Goal: Complete application form: Complete application form

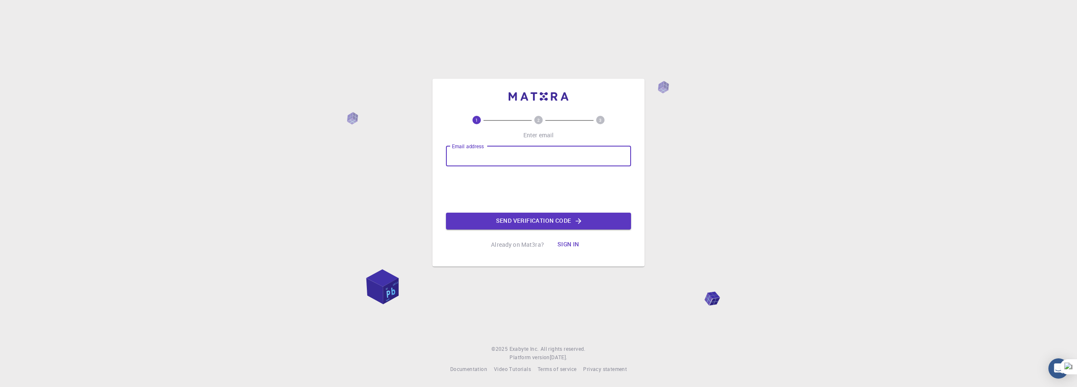
type input "[EMAIL_ADDRESS][DOMAIN_NAME]"
click at [492, 215] on button "Send verification code" at bounding box center [538, 220] width 185 height 17
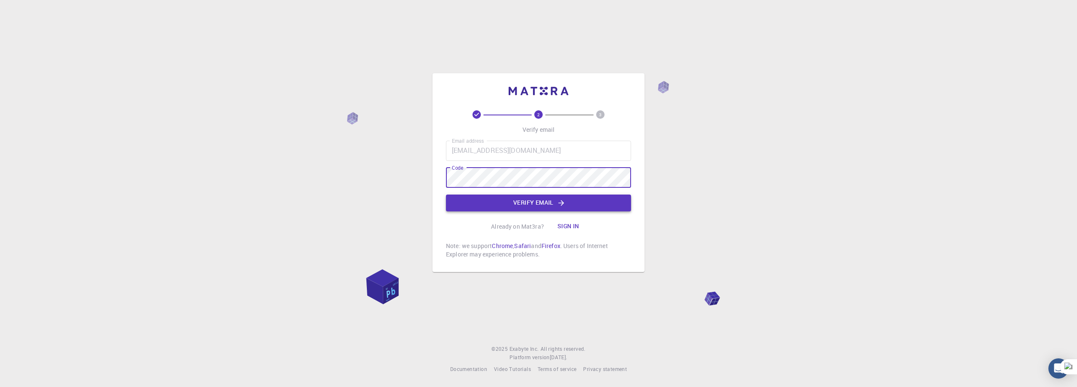
click at [538, 204] on button "Verify email" at bounding box center [538, 202] width 185 height 17
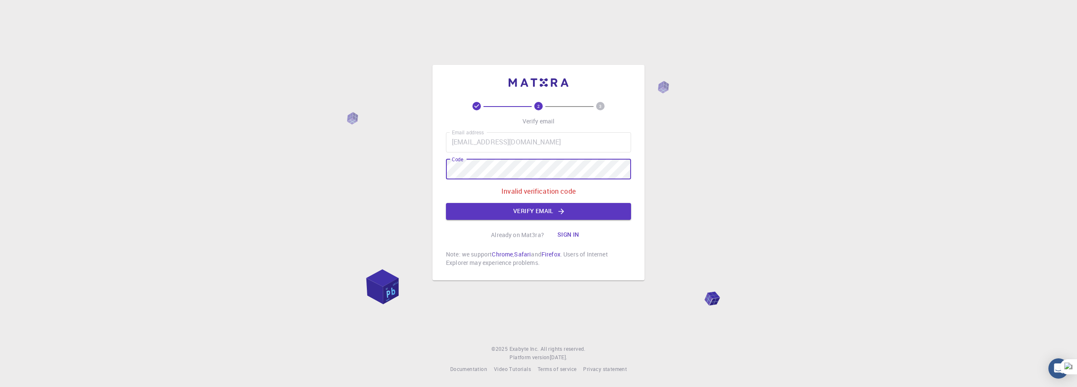
click at [395, 171] on div "2 3 Verify email Email address [EMAIL_ADDRESS][DOMAIN_NAME] Email address Code …" at bounding box center [538, 193] width 1077 height 387
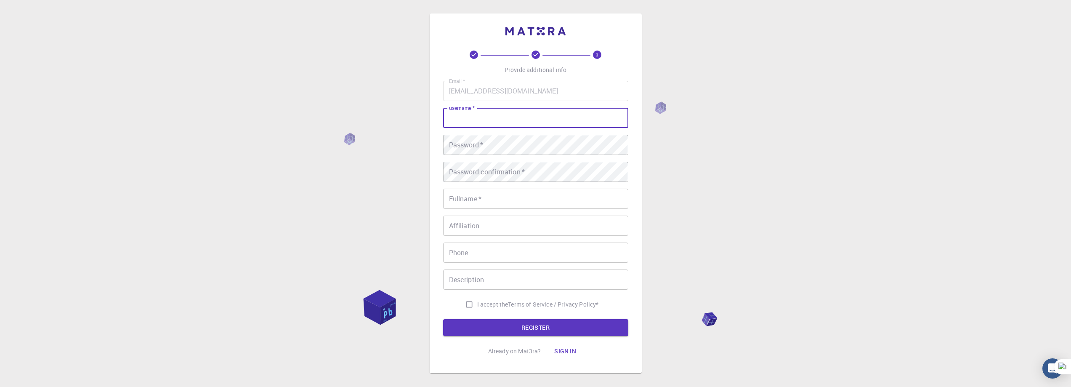
click at [584, 117] on input "username   *" at bounding box center [535, 118] width 185 height 20
type input "minche"
click at [732, 144] on div "3 Provide additional info Email   * [EMAIL_ADDRESS][DOMAIN_NAME] Email   * user…" at bounding box center [535, 214] width 1071 height 428
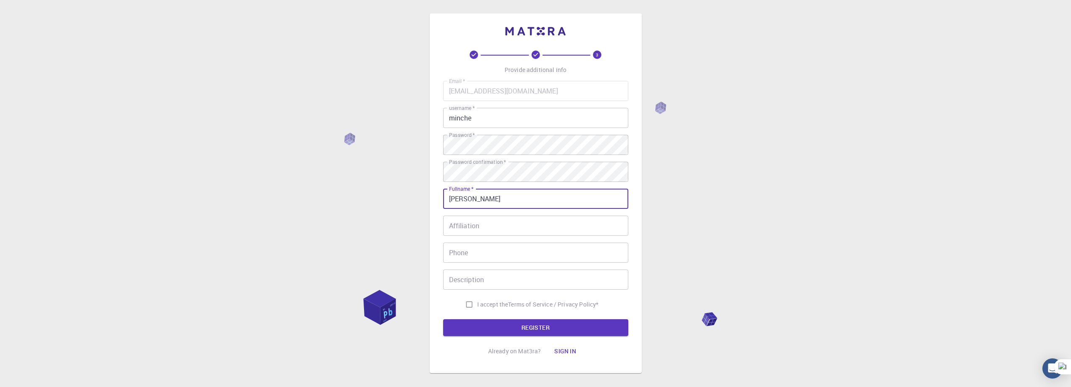
type input "[PERSON_NAME]"
click at [470, 304] on input "I accept the Terms of Service / Privacy Policy *" at bounding box center [469, 304] width 16 height 16
checkbox input "true"
click at [473, 322] on button "REGISTER" at bounding box center [535, 327] width 185 height 17
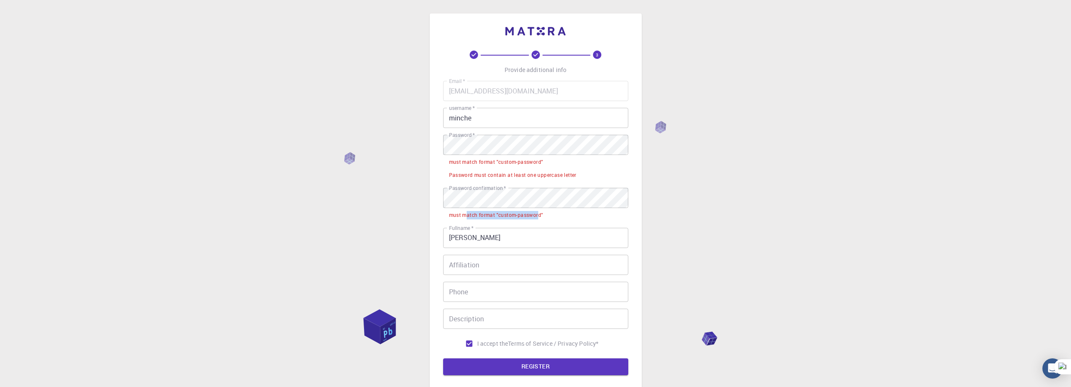
drag, startPoint x: 465, startPoint y: 215, endPoint x: 539, endPoint y: 217, distance: 74.1
click at [539, 217] on div "must match format "custom-password"" at bounding box center [496, 215] width 94 height 8
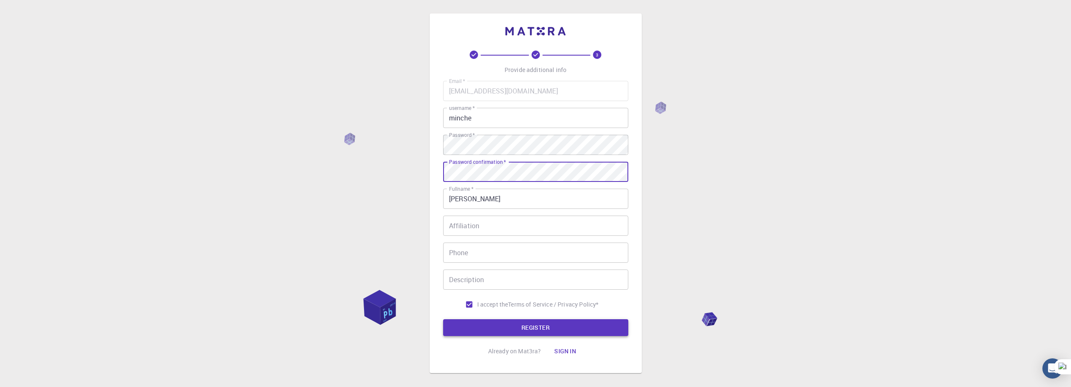
click at [489, 329] on button "REGISTER" at bounding box center [535, 327] width 185 height 17
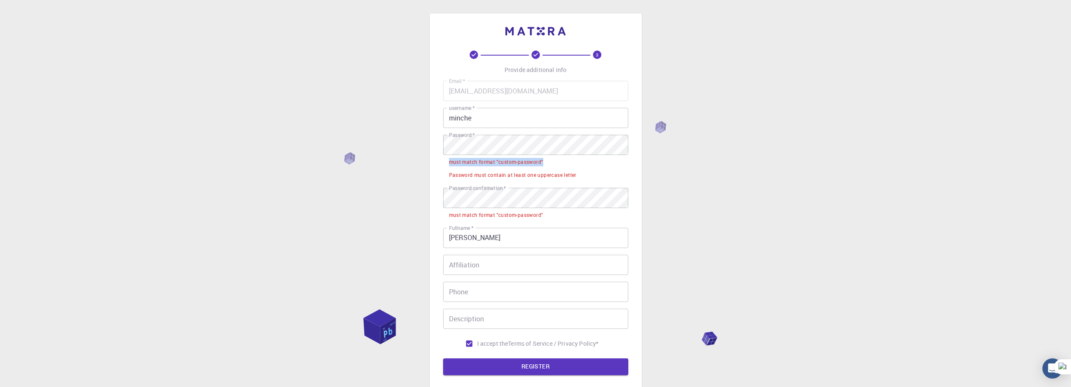
drag, startPoint x: 448, startPoint y: 163, endPoint x: 555, endPoint y: 161, distance: 107.7
click at [555, 161] on li "must match format "custom-password"" at bounding box center [535, 161] width 185 height 13
click at [684, 181] on div "3 Provide additional info Email   * [EMAIL_ADDRESS][DOMAIN_NAME] Email   * user…" at bounding box center [535, 233] width 1071 height 467
drag, startPoint x: 447, startPoint y: 177, endPoint x: 581, endPoint y: 177, distance: 133.8
click at [581, 177] on li "Password must contain at least one uppercase letter" at bounding box center [535, 174] width 185 height 13
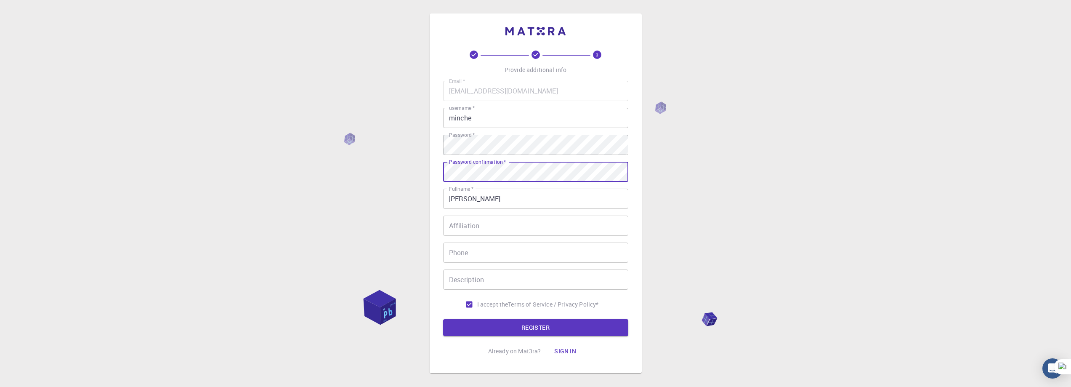
click at [558, 315] on form "Email   * [EMAIL_ADDRESS][DOMAIN_NAME] Email   * username   * minche username  …" at bounding box center [535, 208] width 185 height 255
click at [558, 320] on button "REGISTER" at bounding box center [535, 327] width 185 height 17
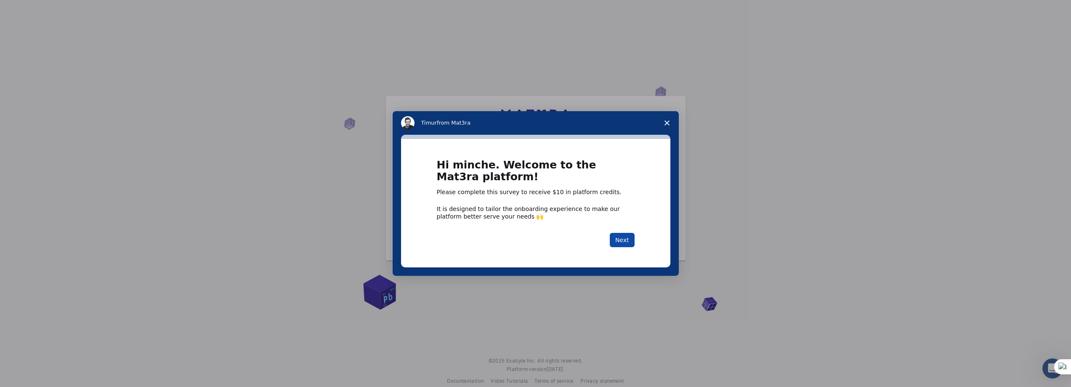
click at [621, 235] on button "Next" at bounding box center [622, 240] width 25 height 14
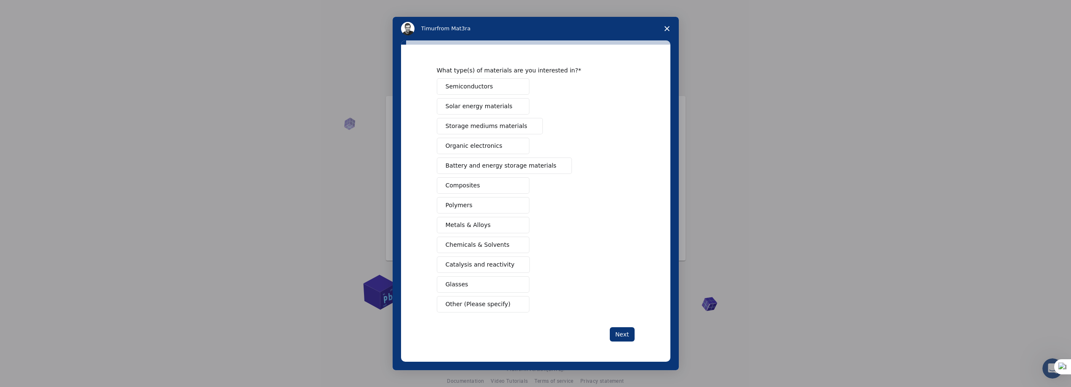
click at [493, 84] on button "Semiconductors" at bounding box center [483, 86] width 93 height 16
click at [492, 90] on button "Semiconductors" at bounding box center [483, 86] width 93 height 16
click at [507, 223] on button "Metals & Alloys" at bounding box center [483, 225] width 93 height 16
click at [488, 88] on button "Semiconductors" at bounding box center [483, 86] width 93 height 16
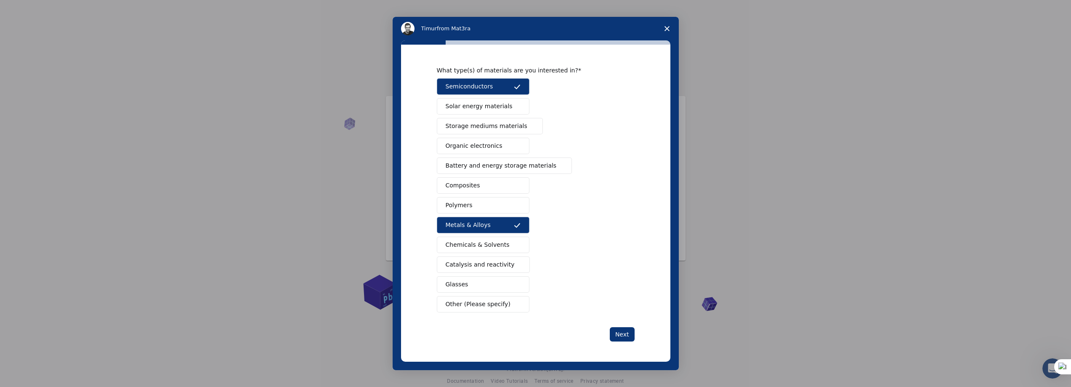
click at [500, 294] on div "Semiconductors Solar energy materials Storage mediums materials Organic electro…" at bounding box center [536, 195] width 198 height 234
click at [501, 302] on span "Other (Please specify)" at bounding box center [477, 304] width 65 height 9
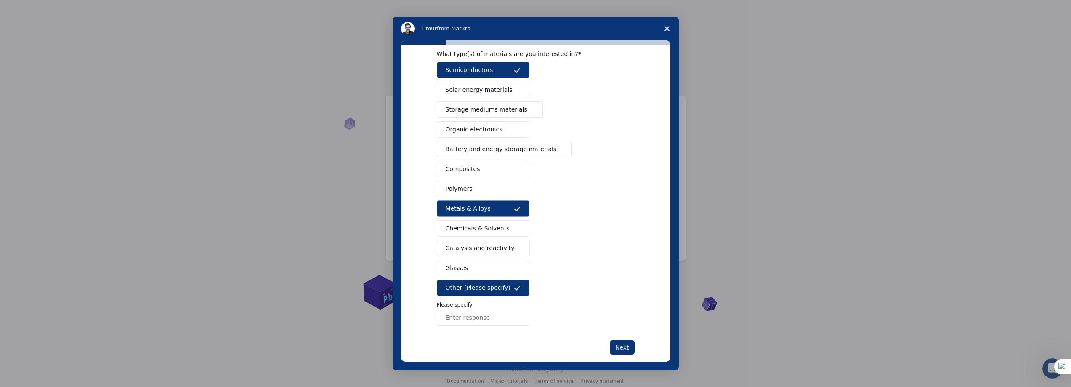
scroll to position [49, 0]
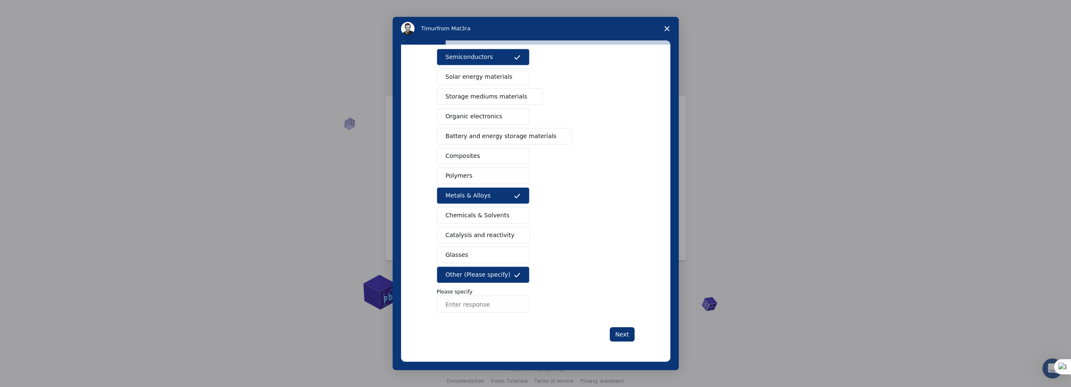
click at [490, 308] on input "Enter response" at bounding box center [483, 303] width 93 height 17
click at [467, 307] on input "Enter response" at bounding box center [483, 303] width 93 height 17
click at [469, 306] on input "Enter response" at bounding box center [483, 303] width 93 height 17
paste input "oxide"
type input "oxide"
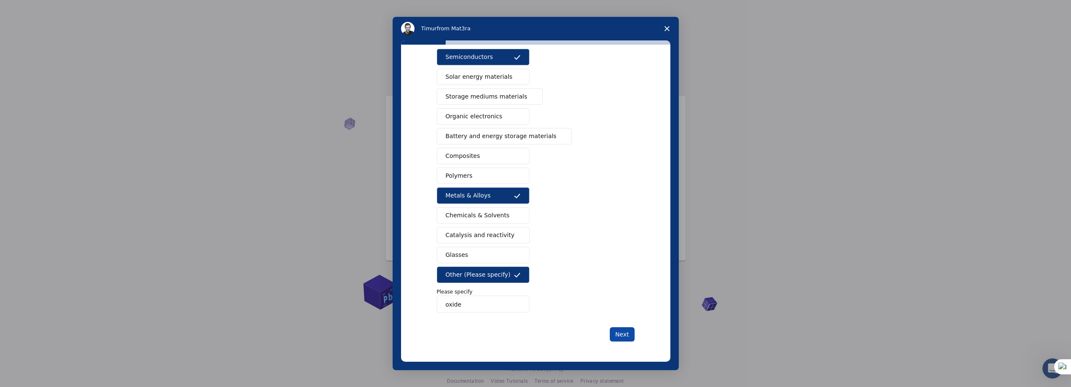
click at [624, 331] on button "Next" at bounding box center [622, 334] width 25 height 14
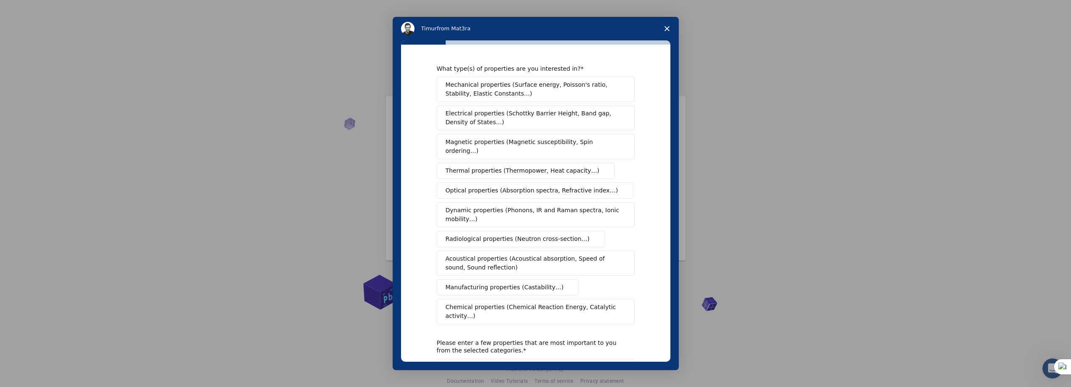
click at [485, 91] on span "Mechanical properties (Surface energy, Poisson's ratio, Stability, Elastic Cons…" at bounding box center [532, 89] width 175 height 18
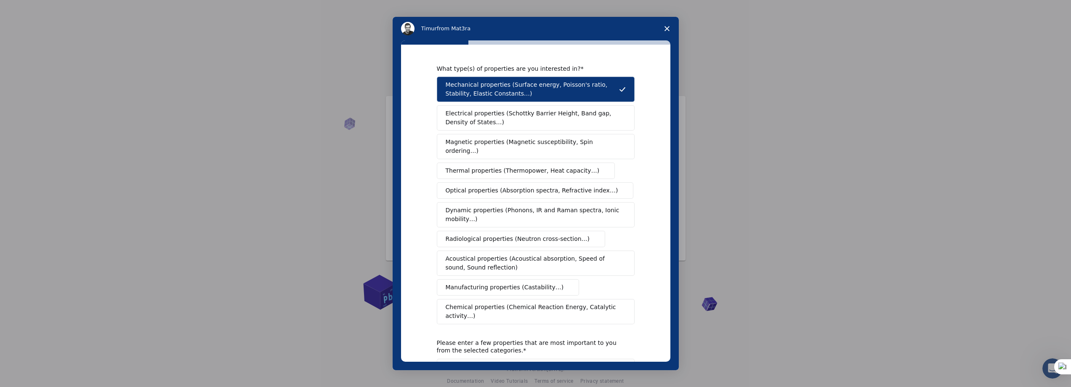
click at [495, 119] on span "Electrical properties (Schottky Barrier Height, Band gap, Density of States…)" at bounding box center [532, 118] width 175 height 18
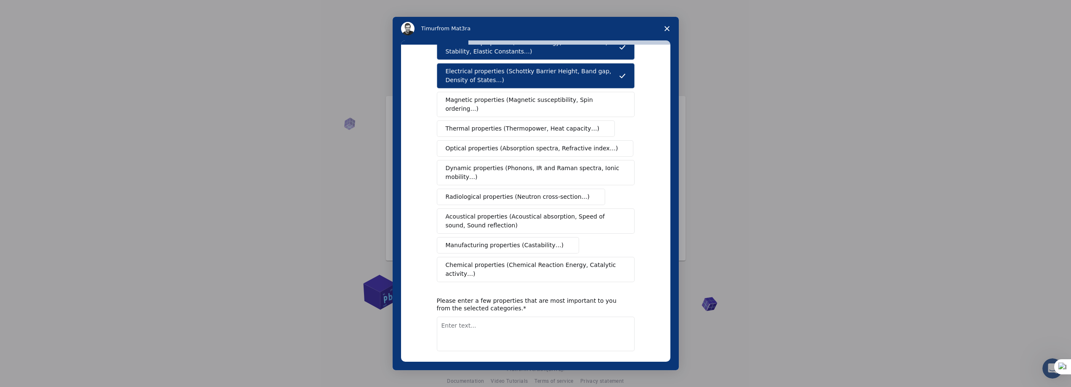
scroll to position [72, 0]
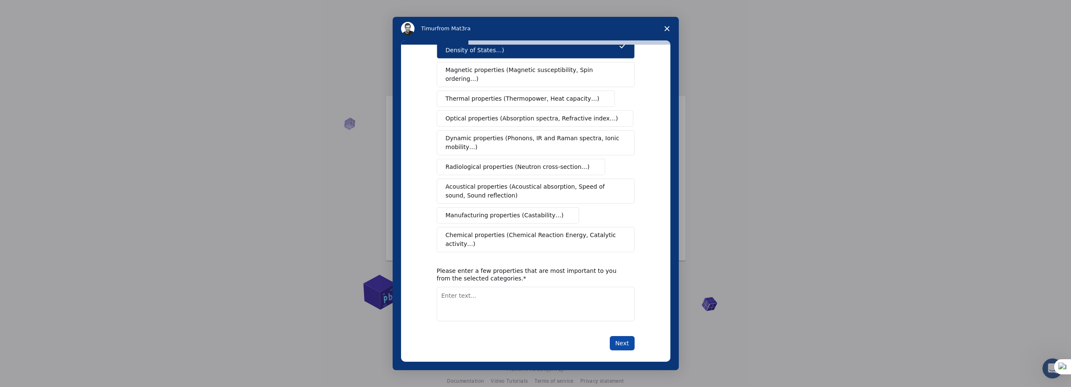
click at [619, 336] on button "Next" at bounding box center [622, 343] width 25 height 14
click at [578, 296] on textarea "Enter text..." at bounding box center [536, 313] width 198 height 34
type textarea "ㅐ"
drag, startPoint x: 490, startPoint y: 289, endPoint x: 417, endPoint y: 289, distance: 72.8
click at [417, 289] on div "What type(s) of properties are you interested in? Mechanical properties (Surfac…" at bounding box center [535, 203] width 269 height 317
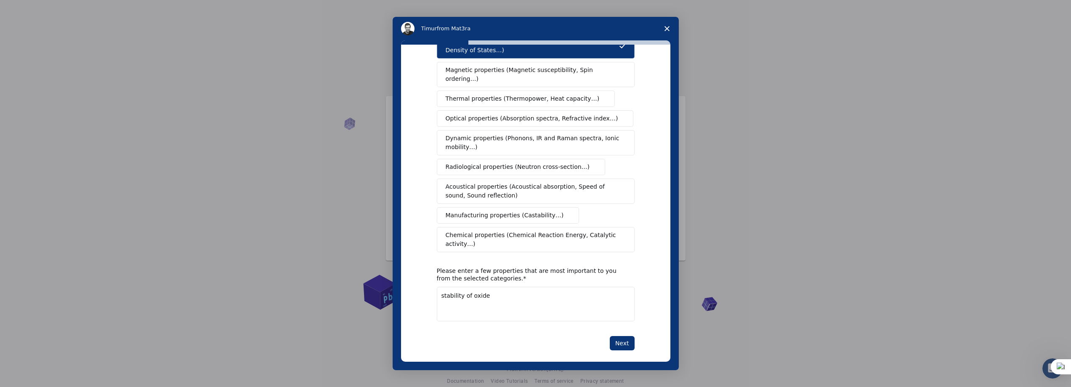
click at [597, 293] on textarea "stability of oxide" at bounding box center [536, 303] width 198 height 34
drag, startPoint x: 552, startPoint y: 291, endPoint x: 469, endPoint y: 289, distance: 82.9
click at [469, 289] on textarea "stability of oxide" at bounding box center [536, 303] width 198 height 34
click at [467, 287] on textarea "stability of oxide" at bounding box center [536, 303] width 198 height 34
paste textarea "specific"
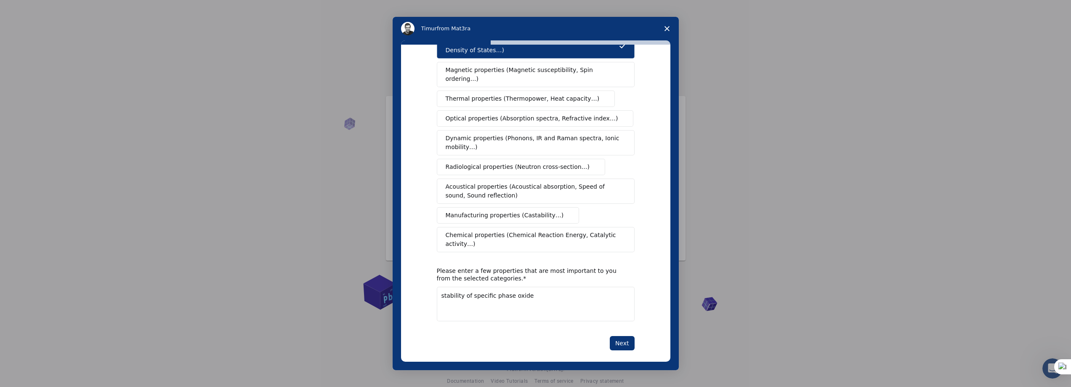
drag, startPoint x: 544, startPoint y: 289, endPoint x: 424, endPoint y: 284, distance: 120.5
click at [426, 289] on div "What type(s) of properties are you interested in? Mechanical properties (Surfac…" at bounding box center [535, 203] width 269 height 317
type textarea "stability of specific phase oxide"
click at [600, 305] on textarea "stability of specific phase oxide" at bounding box center [536, 303] width 198 height 34
click at [623, 336] on button "Next" at bounding box center [622, 343] width 25 height 14
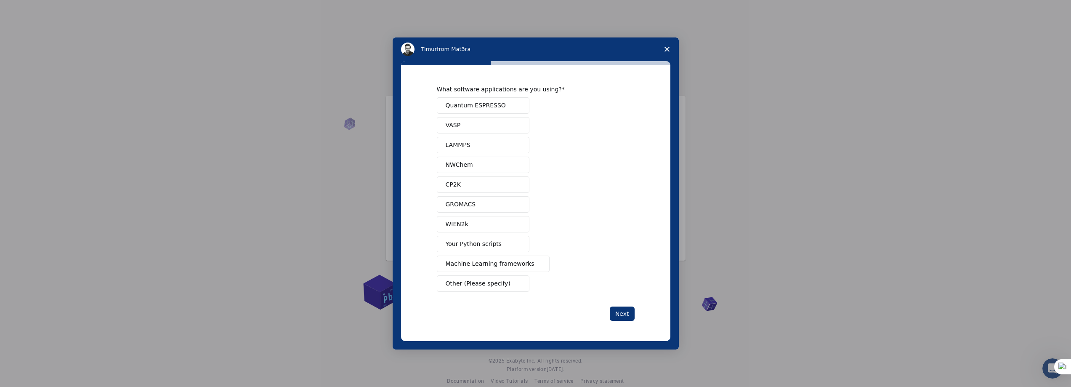
scroll to position [0, 0]
click at [489, 119] on button "VASP" at bounding box center [483, 125] width 93 height 16
click at [469, 240] on span "Your Python scripts" at bounding box center [473, 243] width 56 height 9
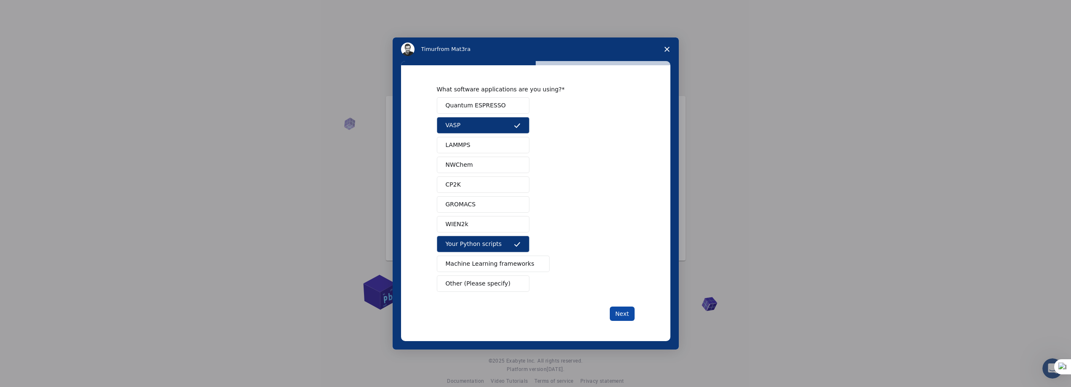
click at [628, 310] on button "Next" at bounding box center [622, 313] width 25 height 14
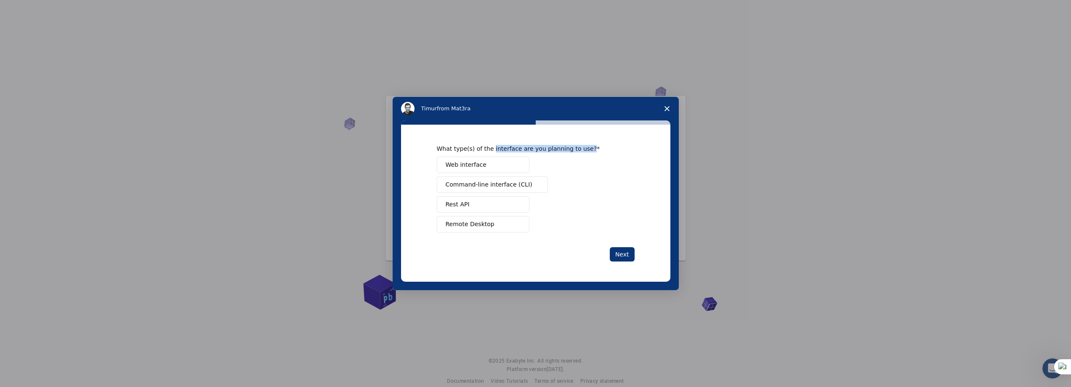
drag, startPoint x: 491, startPoint y: 148, endPoint x: 583, endPoint y: 148, distance: 92.6
click at [583, 148] on div "What type(s) of the interface are you planning to use?" at bounding box center [529, 149] width 185 height 8
click at [643, 189] on div "What type(s) of the interface are you planning to use? Web interface Command-li…" at bounding box center [535, 203] width 269 height 157
click at [477, 167] on span "Web interface" at bounding box center [465, 164] width 41 height 9
click at [625, 250] on button "Next" at bounding box center [622, 254] width 25 height 14
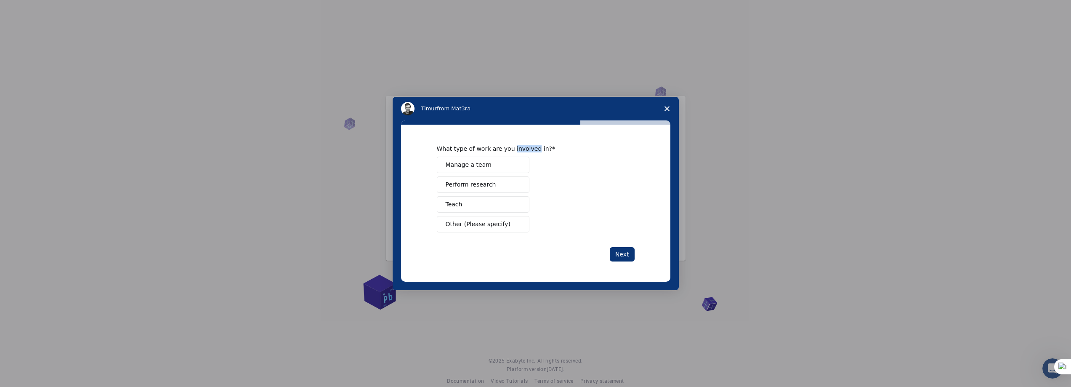
drag, startPoint x: 511, startPoint y: 150, endPoint x: 534, endPoint y: 150, distance: 23.1
click at [534, 150] on div "What type of work are you involved in?" at bounding box center [529, 149] width 185 height 8
click at [517, 162] on icon at bounding box center [514, 162] width 5 height 5
click at [589, 160] on div "Manage a team Perform research Teach Other (Please specify)" at bounding box center [536, 194] width 198 height 76
click at [498, 187] on button "Perform research" at bounding box center [483, 184] width 93 height 16
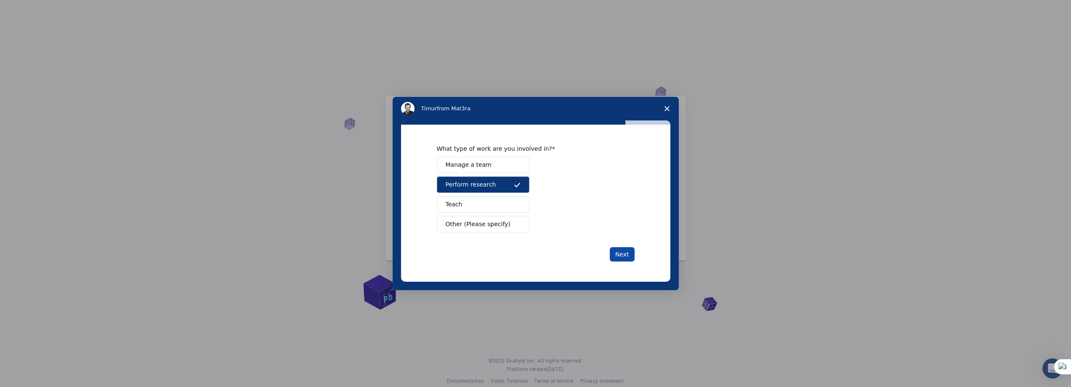
click at [621, 249] on button "Next" at bounding box center [622, 254] width 25 height 14
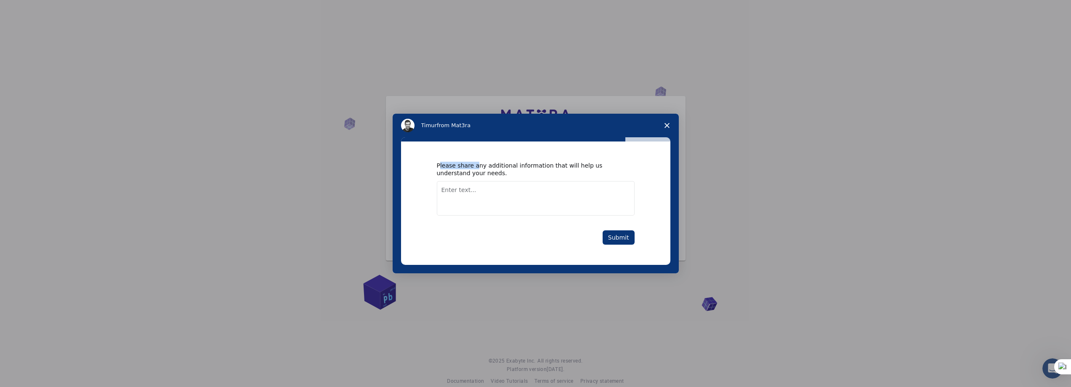
drag, startPoint x: 442, startPoint y: 164, endPoint x: 473, endPoint y: 167, distance: 31.3
click at [473, 167] on div "Please share any additional information that will help us understand your needs." at bounding box center [529, 169] width 185 height 15
drag, startPoint x: 487, startPoint y: 168, endPoint x: 615, endPoint y: 177, distance: 129.0
click at [613, 176] on div "Please share any additional information that will help us understand your needs." at bounding box center [529, 169] width 185 height 15
click at [637, 174] on div "Please share any additional information that will help us understand your needs…" at bounding box center [535, 202] width 269 height 123
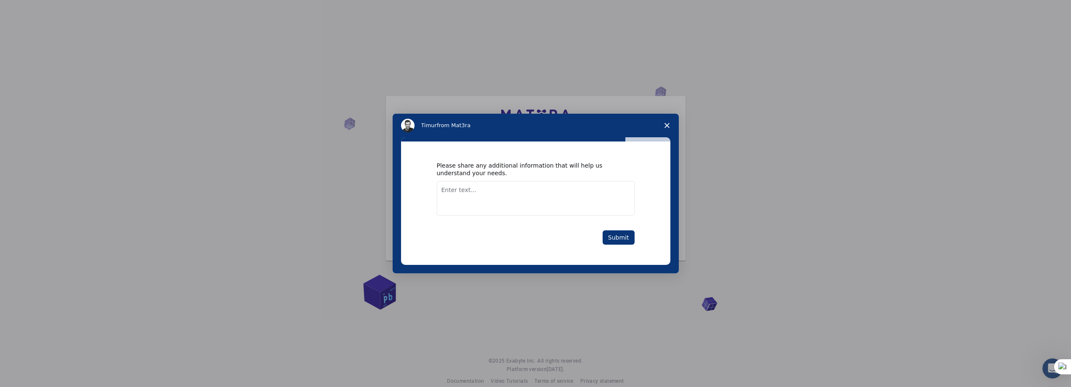
click at [632, 227] on div "Please share any additional information that will help us understand your needs…" at bounding box center [536, 203] width 198 height 83
click at [631, 231] on button "Submit" at bounding box center [618, 237] width 32 height 14
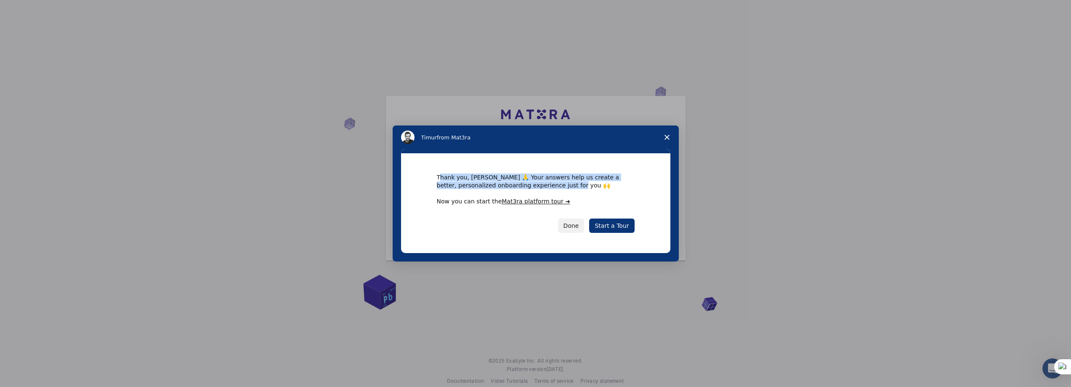
drag, startPoint x: 439, startPoint y: 178, endPoint x: 588, endPoint y: 188, distance: 149.7
click at [588, 188] on div "Thank you, [PERSON_NAME] 🙏 Your answers help us create a better, personalized o…" at bounding box center [536, 180] width 198 height 15
click at [636, 188] on div "Thank you, minche 🙏 Your answers help us create a better, personalized onboardi…" at bounding box center [535, 202] width 269 height 99
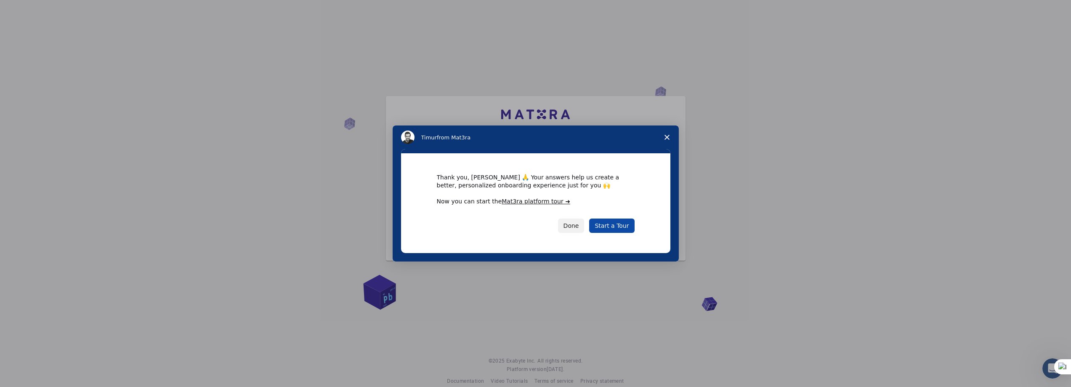
click at [605, 223] on link "Start a Tour" at bounding box center [611, 225] width 45 height 14
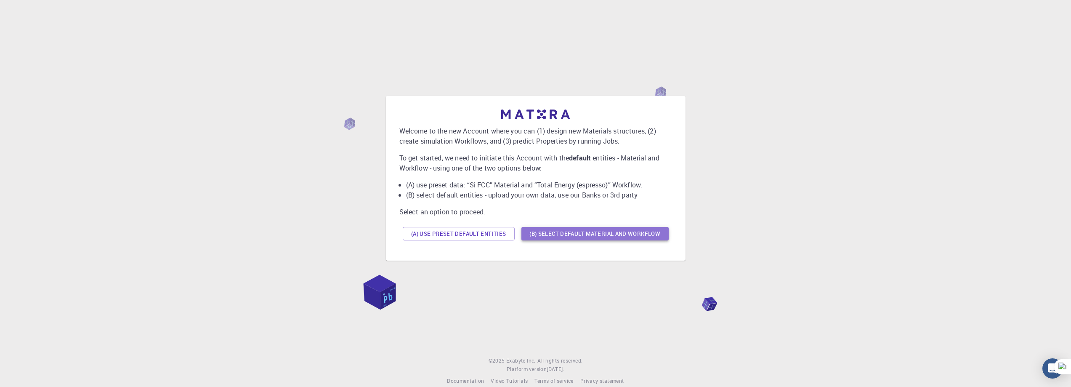
click at [586, 236] on button "(B) Select default material and workflow" at bounding box center [594, 233] width 147 height 13
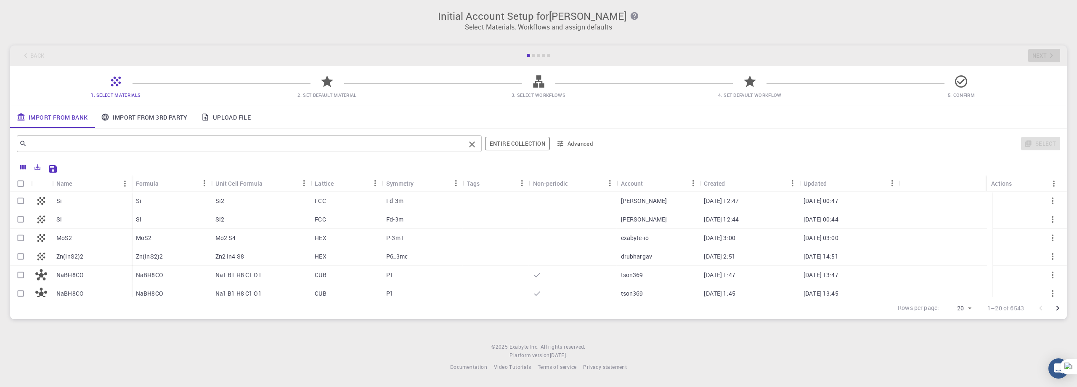
click at [280, 150] on div "​" at bounding box center [249, 143] width 465 height 17
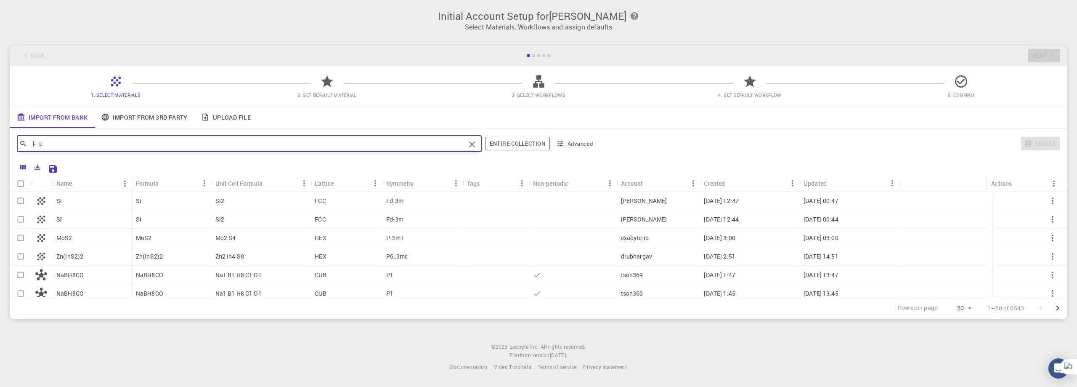
type input "ㅑ"
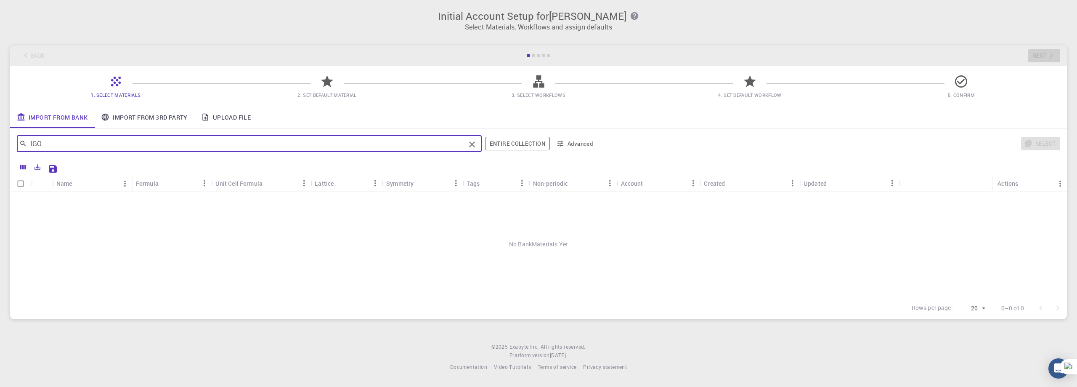
click at [316, 153] on div "IGO ​ Entire collection Advanced" at bounding box center [307, 143] width 580 height 20
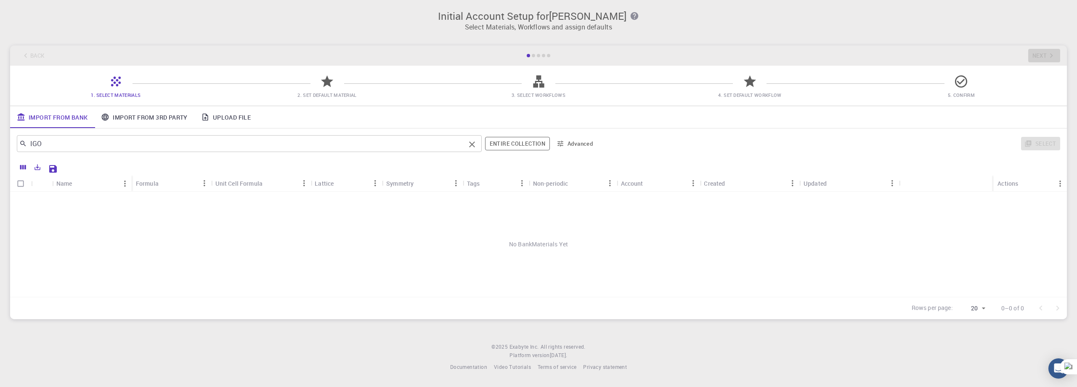
click at [313, 147] on input "IGO" at bounding box center [246, 144] width 438 height 12
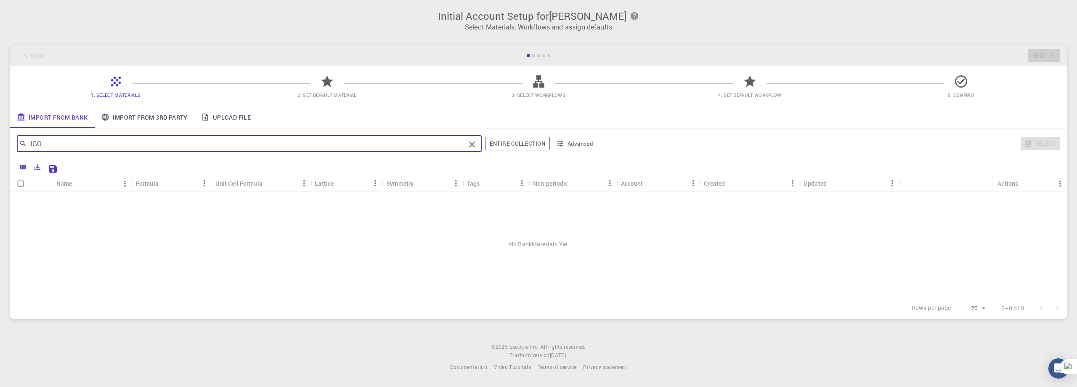
click at [313, 147] on input "IGO" at bounding box center [246, 144] width 438 height 12
drag, startPoint x: 322, startPoint y: 144, endPoint x: 34, endPoint y: 142, distance: 287.8
click at [34, 142] on input "InGaO" at bounding box center [246, 144] width 438 height 12
click at [103, 148] on input "InO" at bounding box center [246, 144] width 438 height 12
drag, startPoint x: 89, startPoint y: 146, endPoint x: 21, endPoint y: 142, distance: 68.7
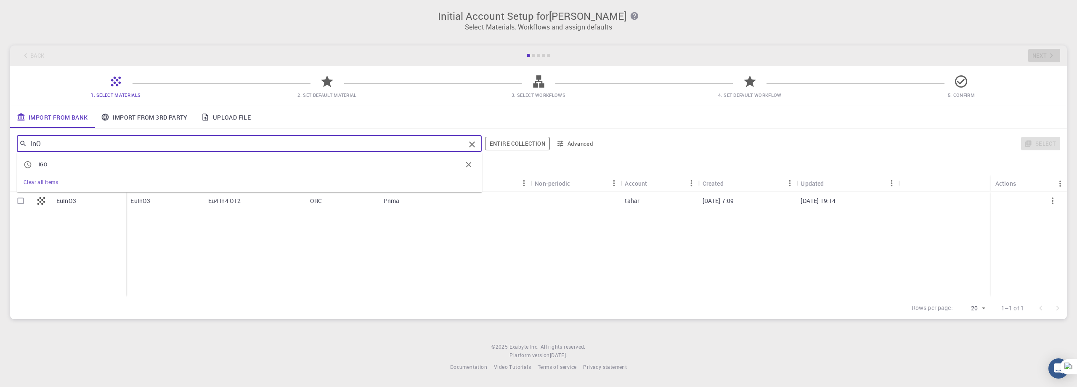
click at [21, 142] on div "InO ​" at bounding box center [249, 143] width 465 height 17
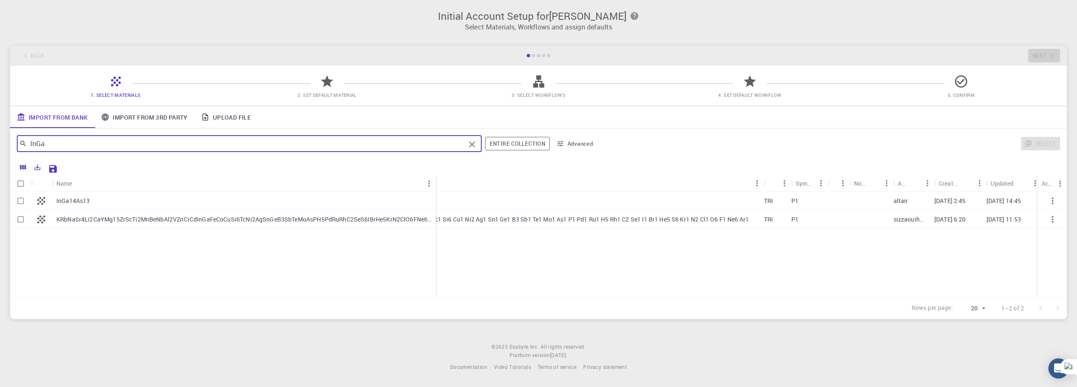
scroll to position [0, 558]
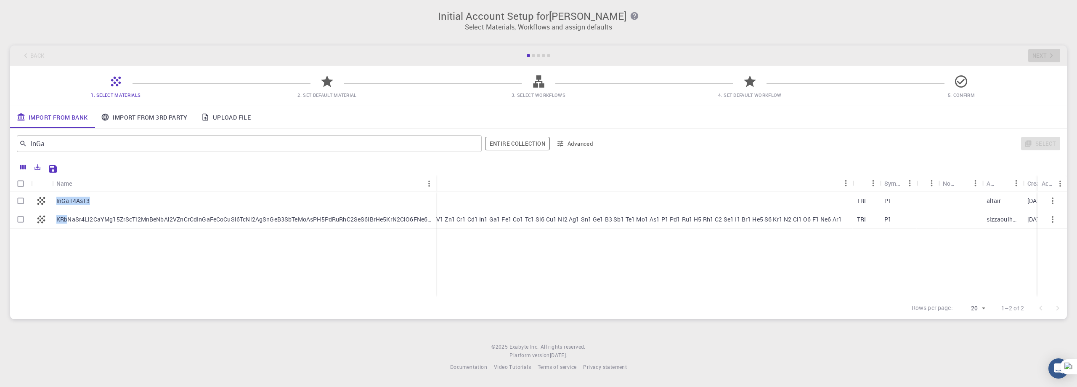
drag, startPoint x: 541, startPoint y: 289, endPoint x: 16, endPoint y: 235, distance: 528.2
click at [31, 242] on div "InGa14As13 KRbNaSr4Li2CaYMg15ZrScTi2MnBeNbAl2VZnCrCdInGaFeCoCuSi6TcNi2AgSnGeB3S…" at bounding box center [306, 243] width 1708 height 105
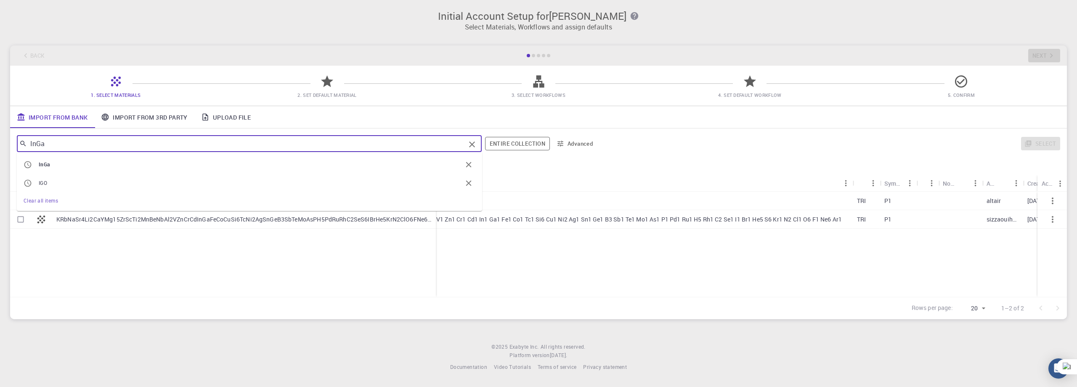
click at [76, 146] on input "InGa" at bounding box center [246, 144] width 438 height 12
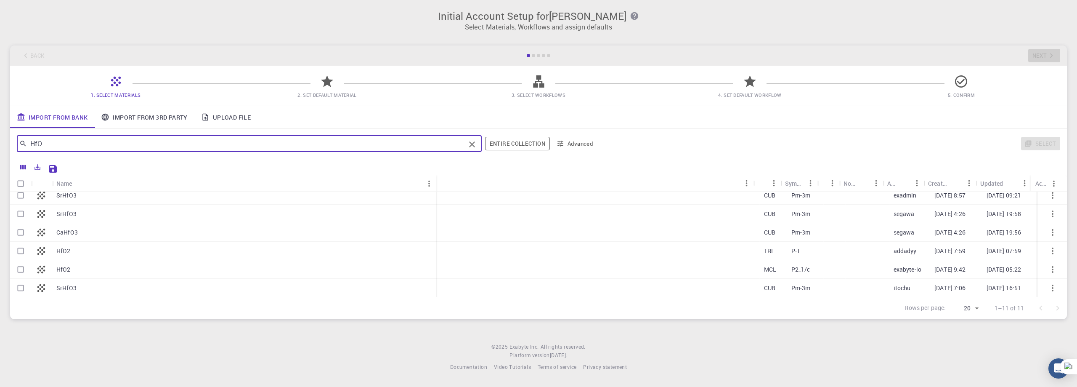
scroll to position [84, 657]
type input "HfO"
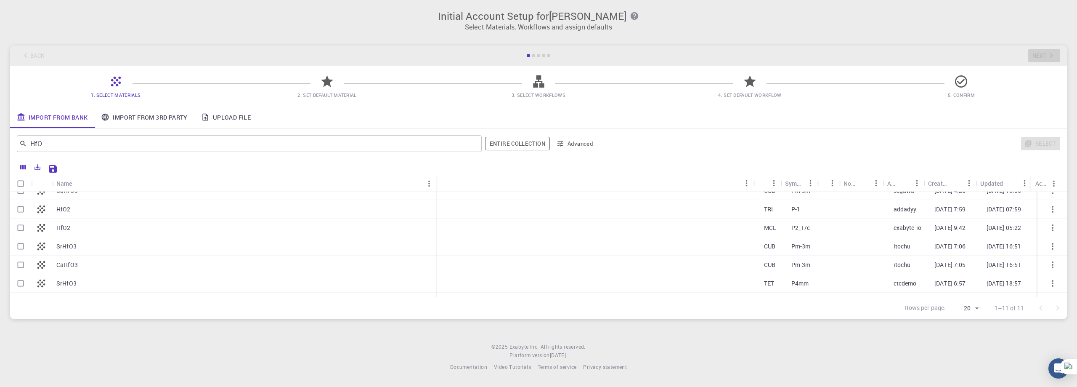
click at [801, 232] on div "P2_1/c" at bounding box center [805, 227] width 37 height 19
checkbox input "true"
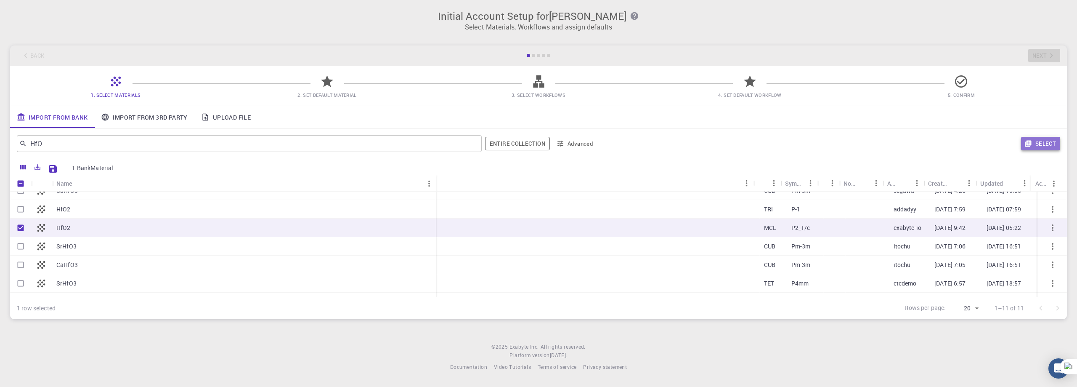
click at [1031, 141] on icon "button" at bounding box center [1028, 144] width 6 height 6
click at [151, 117] on link "Import From 3rd Party" at bounding box center [144, 117] width 100 height 22
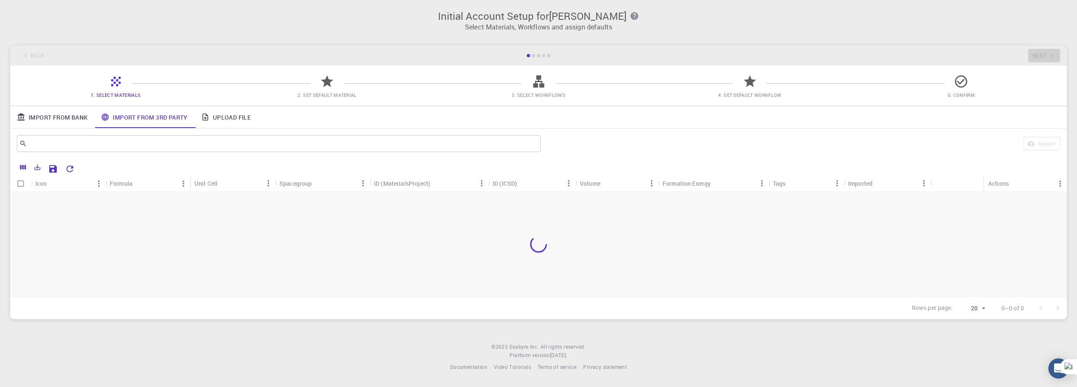
click at [71, 117] on link "Import From Bank" at bounding box center [52, 117] width 84 height 22
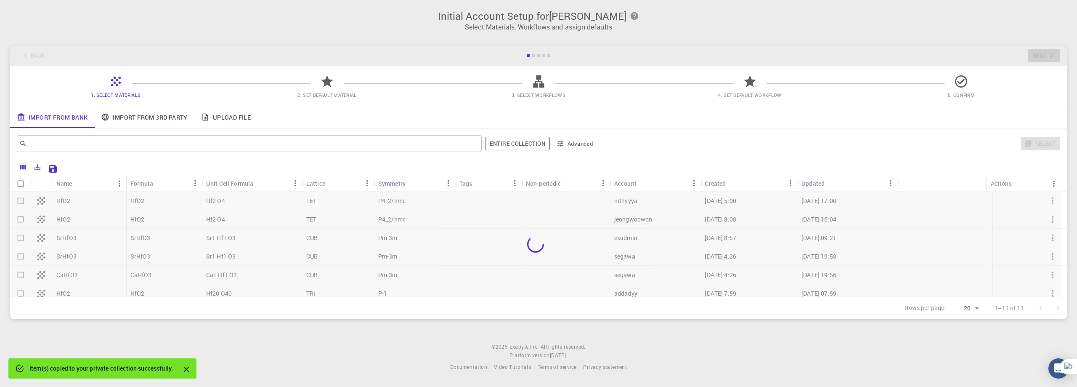
click at [189, 369] on icon "Close" at bounding box center [186, 368] width 9 height 9
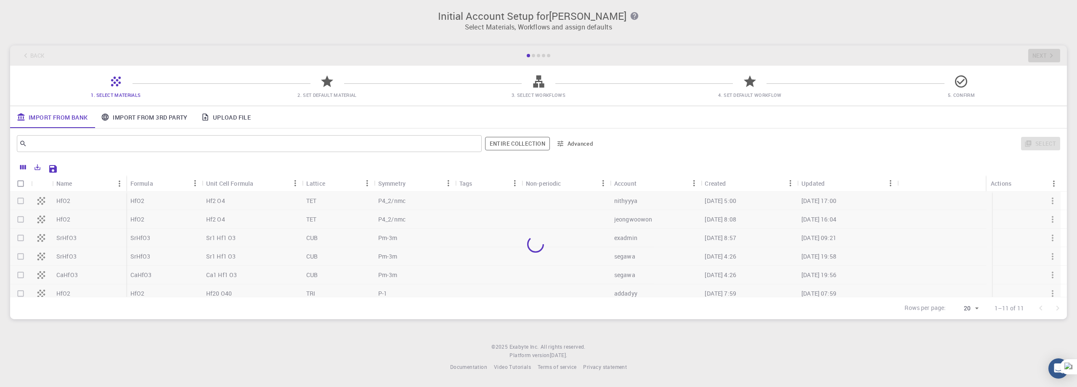
click at [327, 85] on icon at bounding box center [327, 81] width 12 height 12
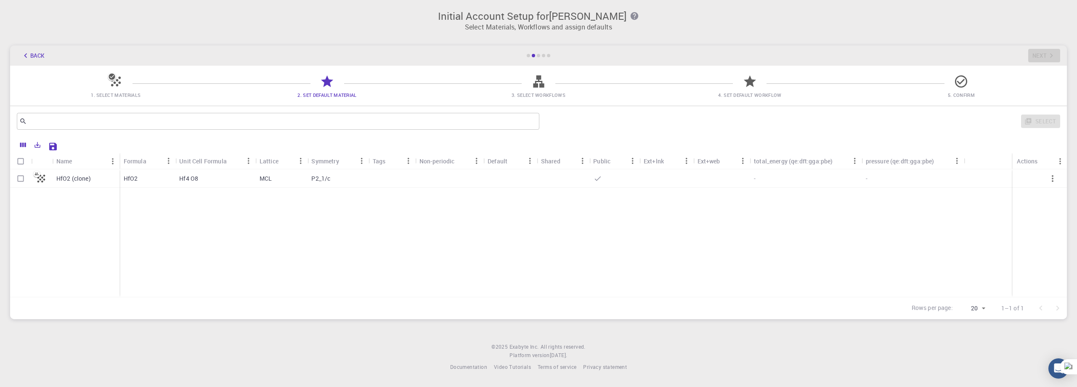
click at [252, 177] on div "Hf4 O8" at bounding box center [215, 178] width 80 height 19
checkbox input "true"
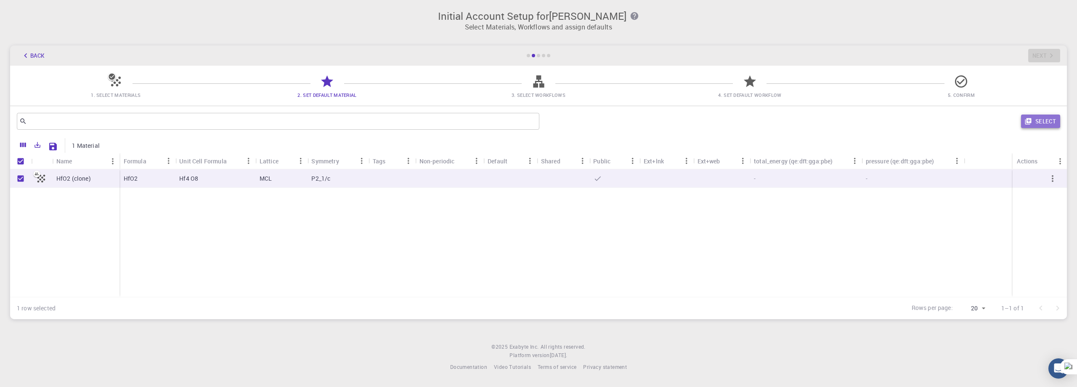
click at [1028, 122] on icon "button" at bounding box center [1028, 121] width 6 height 6
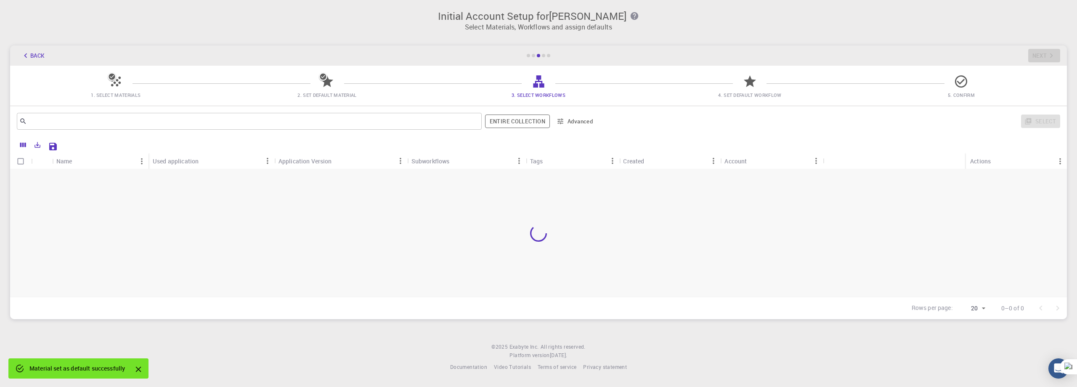
click at [538, 85] on icon at bounding box center [538, 81] width 15 height 15
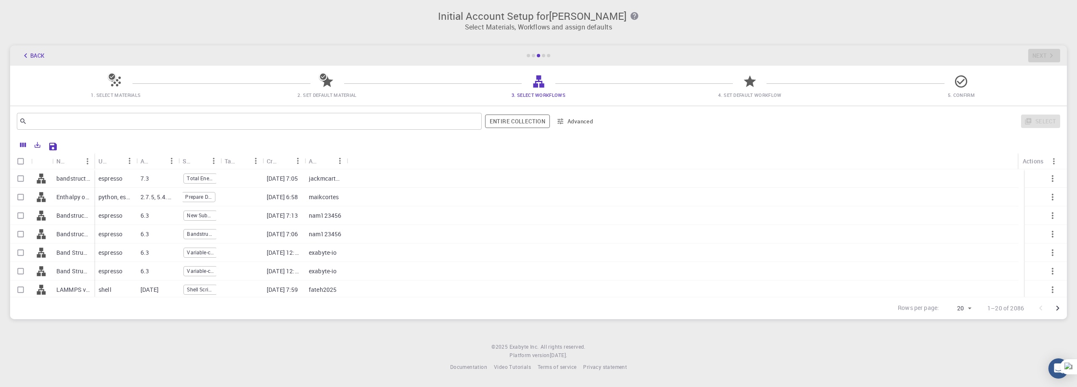
scroll to position [0, 0]
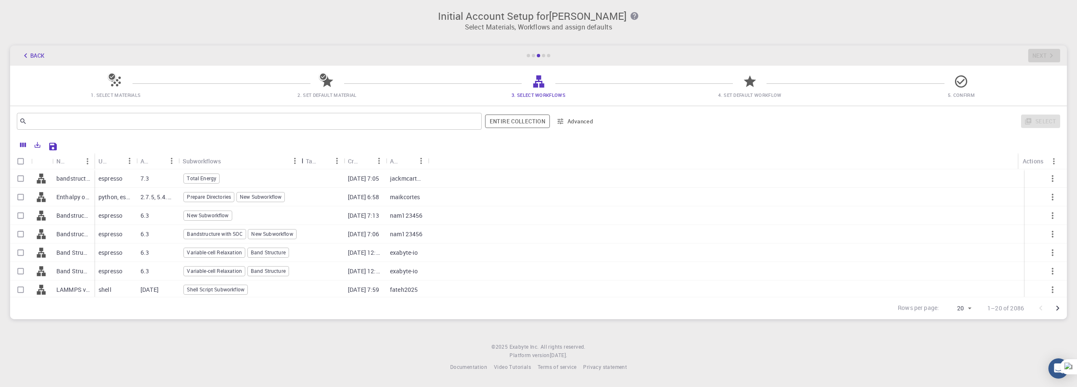
drag, startPoint x: 218, startPoint y: 162, endPoint x: 298, endPoint y: 162, distance: 79.5
click at [298, 162] on div "Subworkflows" at bounding box center [302, 161] width 8 height 16
drag, startPoint x: 298, startPoint y: 160, endPoint x: 326, endPoint y: 160, distance: 28.2
click at [304, 160] on div "Subworkflows" at bounding box center [305, 161] width 8 height 16
drag, startPoint x: 348, startPoint y: 159, endPoint x: 356, endPoint y: 159, distance: 7.6
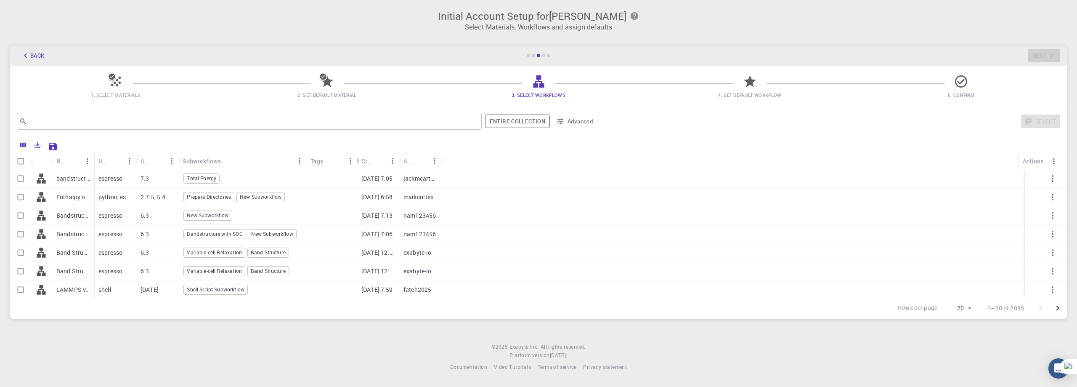
click at [356, 159] on div "Tags" at bounding box center [358, 161] width 8 height 16
drag, startPoint x: 396, startPoint y: 159, endPoint x: 414, endPoint y: 159, distance: 18.1
click at [414, 159] on div "Created" at bounding box center [417, 161] width 8 height 16
drag, startPoint x: 457, startPoint y: 160, endPoint x: 476, endPoint y: 161, distance: 19.4
click at [476, 161] on div "Account" at bounding box center [478, 161] width 8 height 16
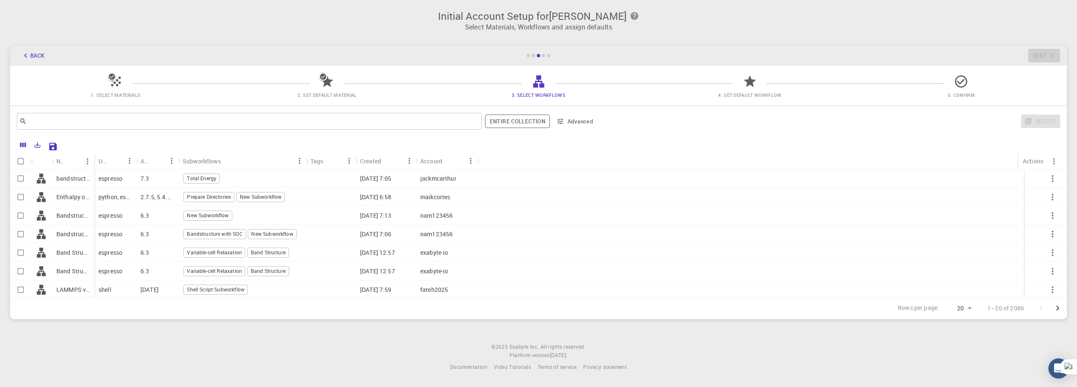
click at [743, 85] on icon at bounding box center [749, 81] width 15 height 15
click at [748, 85] on icon at bounding box center [750, 81] width 12 height 12
click at [157, 177] on div "7.3" at bounding box center [157, 178] width 42 height 19
checkbox input "true"
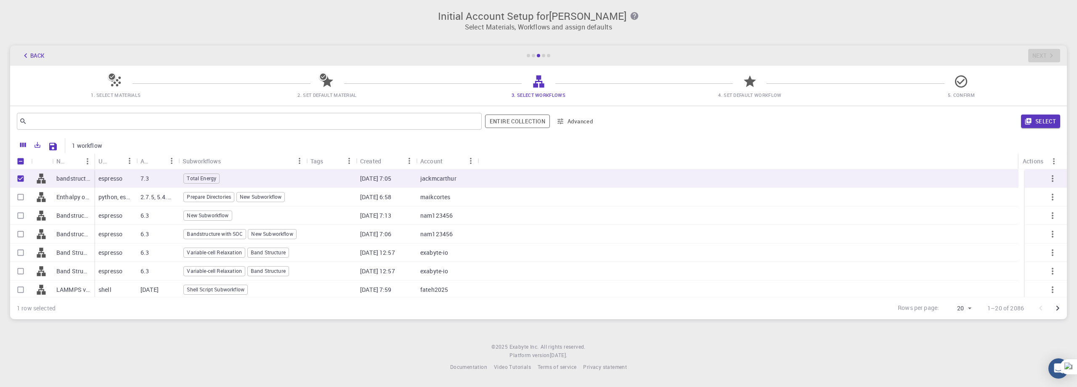
click at [134, 204] on div "python, espresso, shell" at bounding box center [115, 197] width 42 height 19
checkbox input "true"
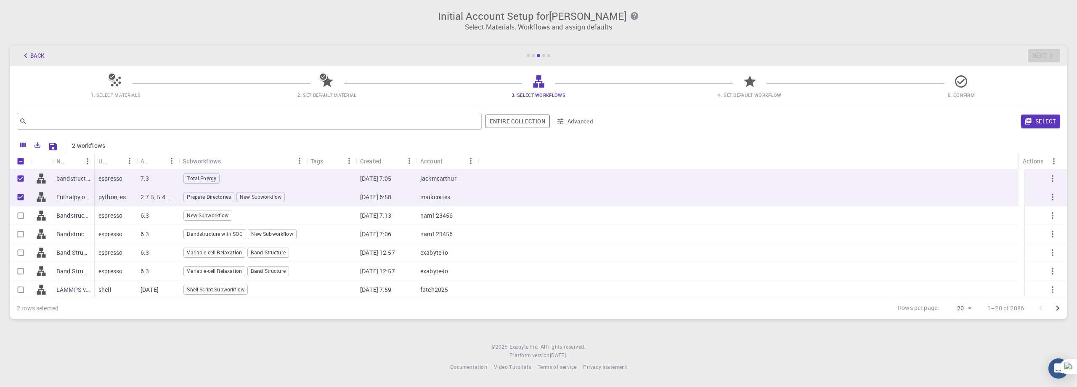
click at [128, 219] on div "espresso" at bounding box center [115, 215] width 42 height 19
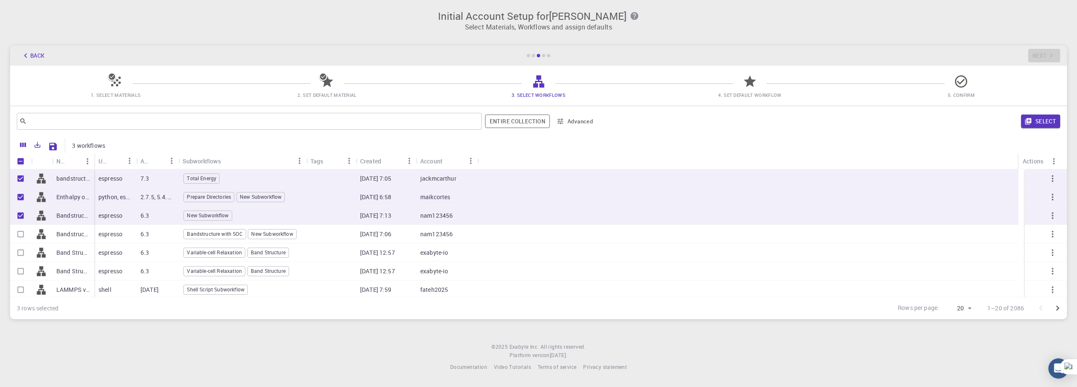
click at [22, 215] on input "Unselect row" at bounding box center [21, 215] width 16 height 16
checkbox input "false"
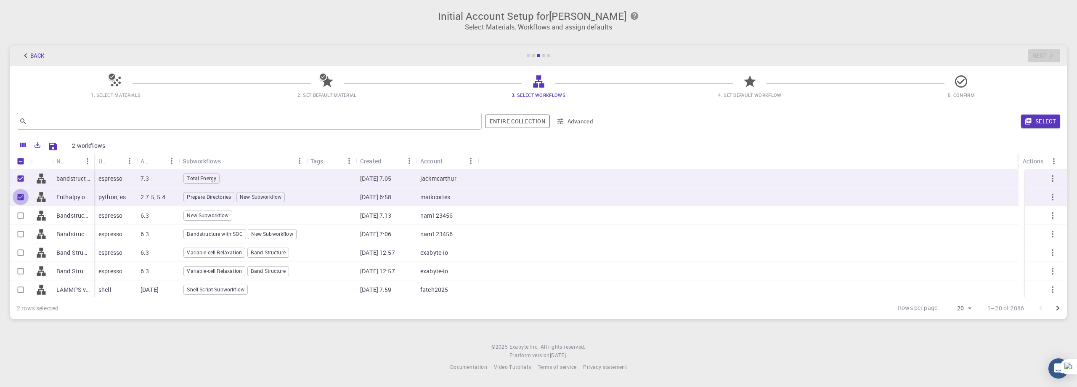
click at [21, 196] on input "Unselect row" at bounding box center [21, 197] width 16 height 16
checkbox input "false"
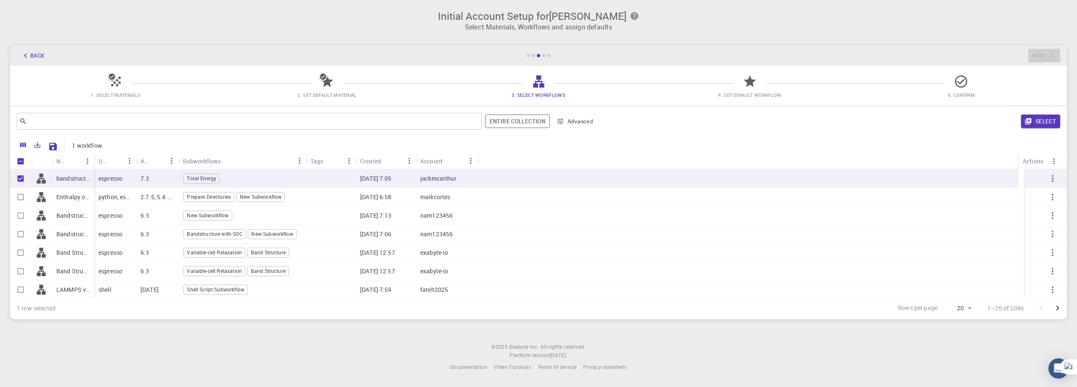
click at [19, 178] on input "Unselect row" at bounding box center [21, 178] width 16 height 16
checkbox input "false"
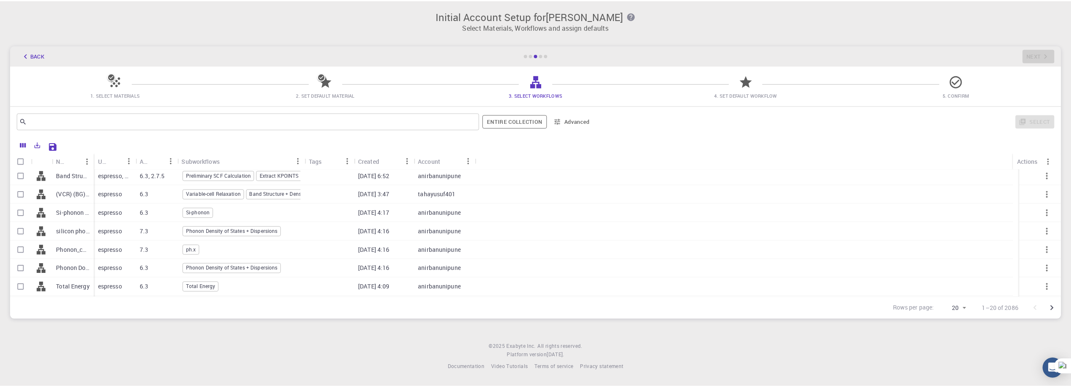
scroll to position [243, 0]
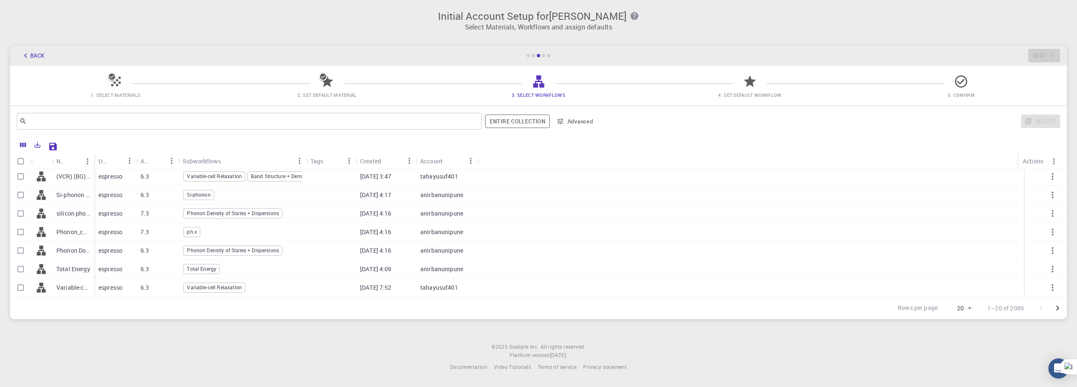
click at [248, 216] on span "Phonon Density of States + Dispersions" at bounding box center [233, 212] width 98 height 7
checkbox input "true"
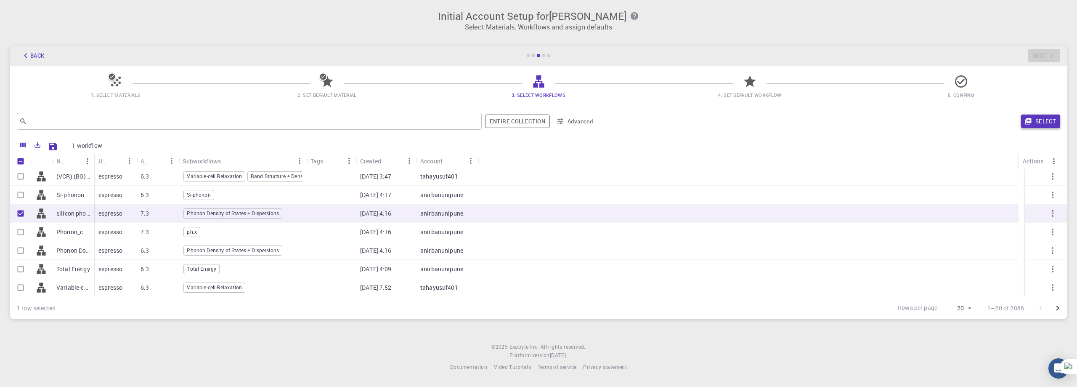
click at [1037, 122] on button "Select" at bounding box center [1040, 120] width 39 height 13
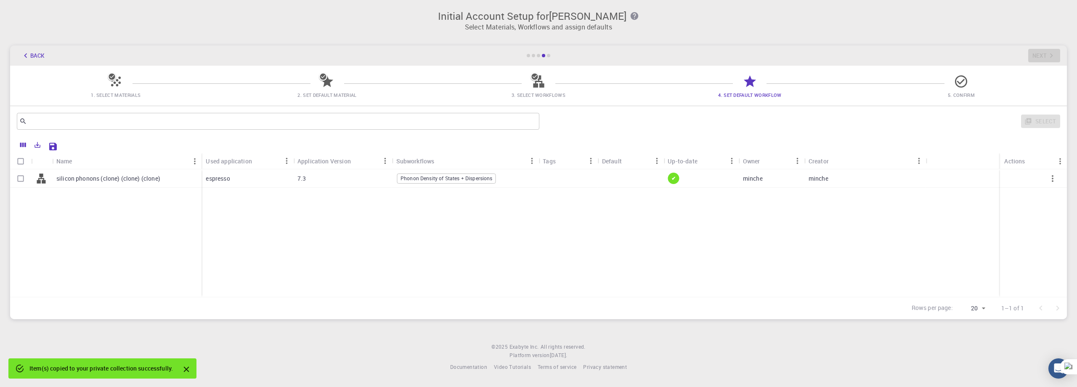
click at [549, 177] on div at bounding box center [567, 178] width 59 height 19
checkbox input "true"
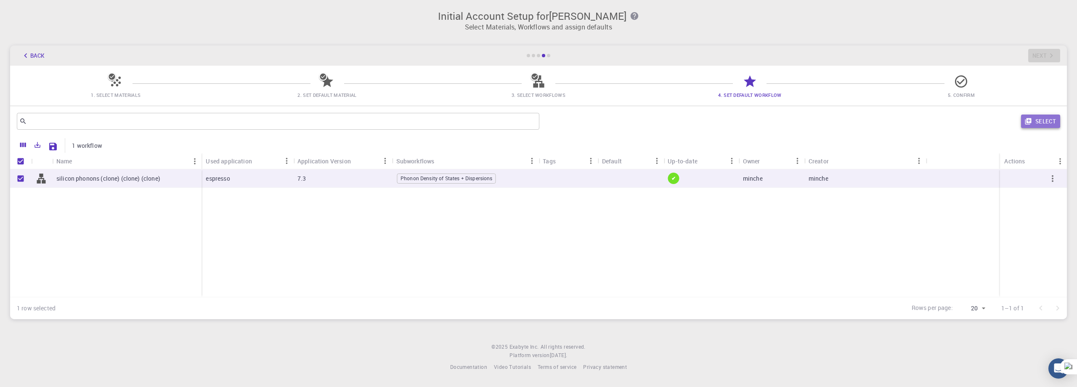
click at [1036, 118] on button "Select" at bounding box center [1040, 120] width 39 height 13
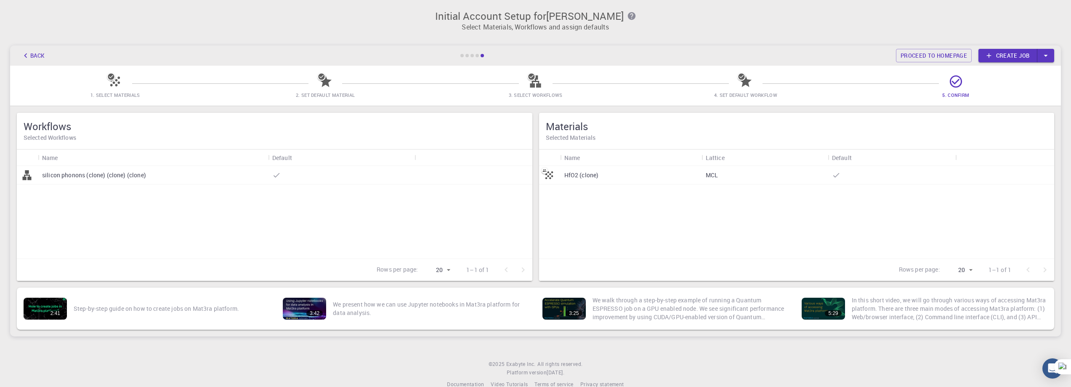
click at [557, 176] on div at bounding box center [549, 175] width 21 height 19
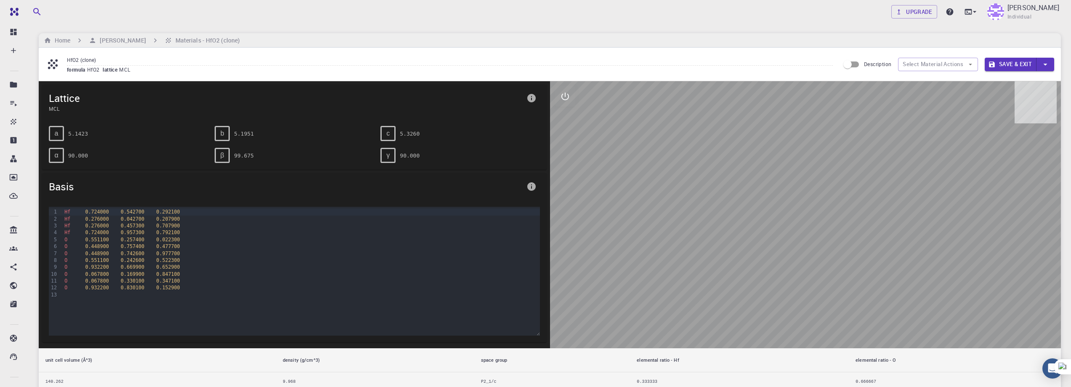
drag, startPoint x: 842, startPoint y: 191, endPoint x: 839, endPoint y: 181, distance: 10.1
click at [841, 179] on div at bounding box center [805, 214] width 511 height 267
drag, startPoint x: 782, startPoint y: 257, endPoint x: 745, endPoint y: 212, distance: 57.4
click at [777, 222] on div at bounding box center [805, 214] width 511 height 267
drag, startPoint x: 730, startPoint y: 210, endPoint x: 795, endPoint y: 182, distance: 71.0
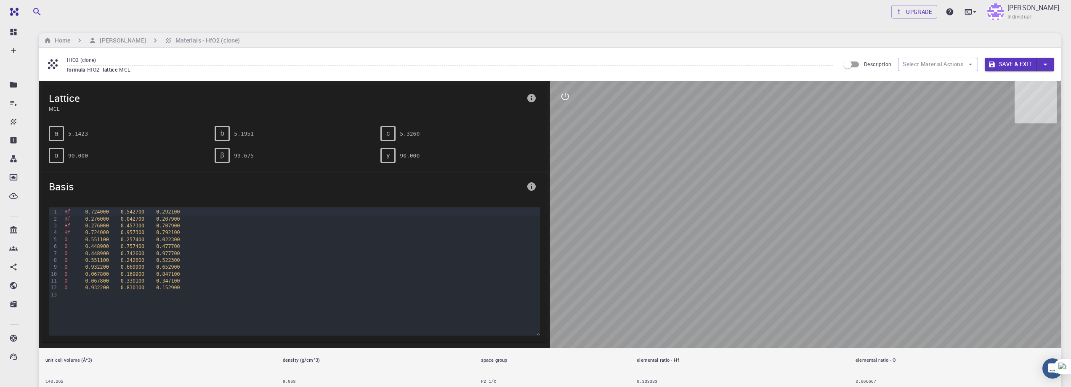
drag, startPoint x: 795, startPoint y: 182, endPoint x: 781, endPoint y: 207, distance: 29.2
click at [781, 207] on div at bounding box center [805, 214] width 511 height 267
drag, startPoint x: 831, startPoint y: 163, endPoint x: 814, endPoint y: 122, distance: 44.3
click at [815, 122] on div at bounding box center [805, 214] width 511 height 267
click at [557, 94] on button "interactive" at bounding box center [565, 96] width 20 height 20
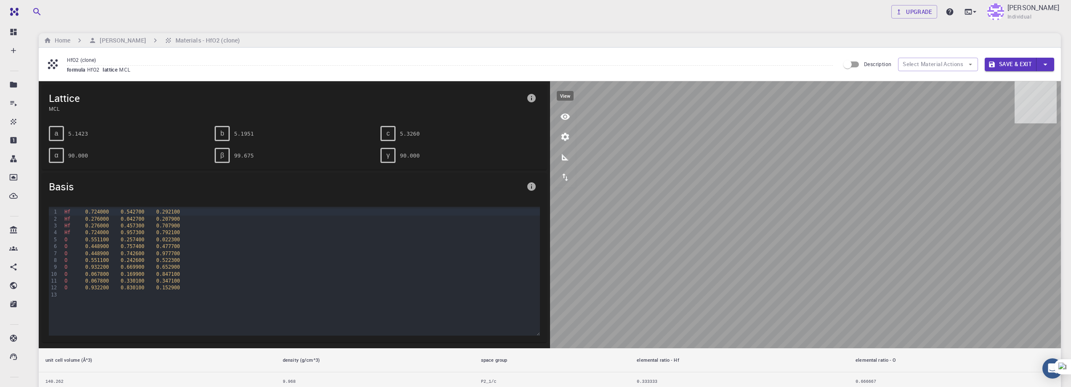
click at [566, 120] on icon "view" at bounding box center [565, 116] width 10 height 10
click at [560, 114] on icon "view" at bounding box center [565, 116] width 10 height 10
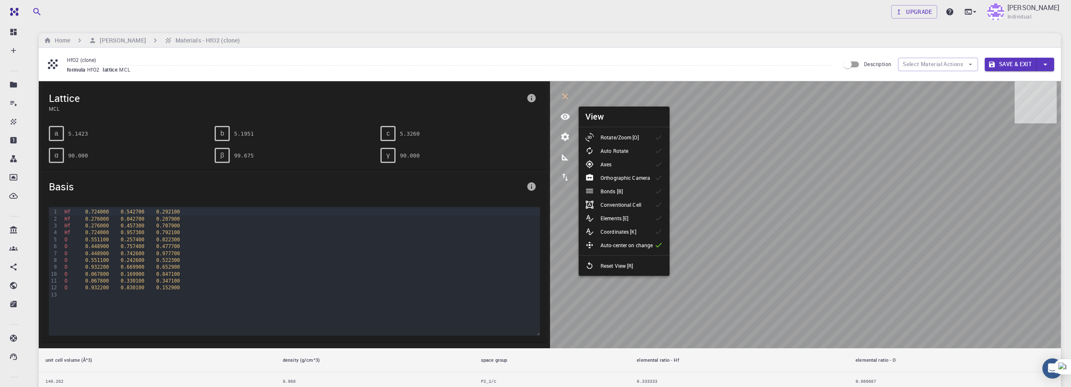
click at [610, 133] on p "Rotate/Zoom [O]" at bounding box center [619, 137] width 38 height 8
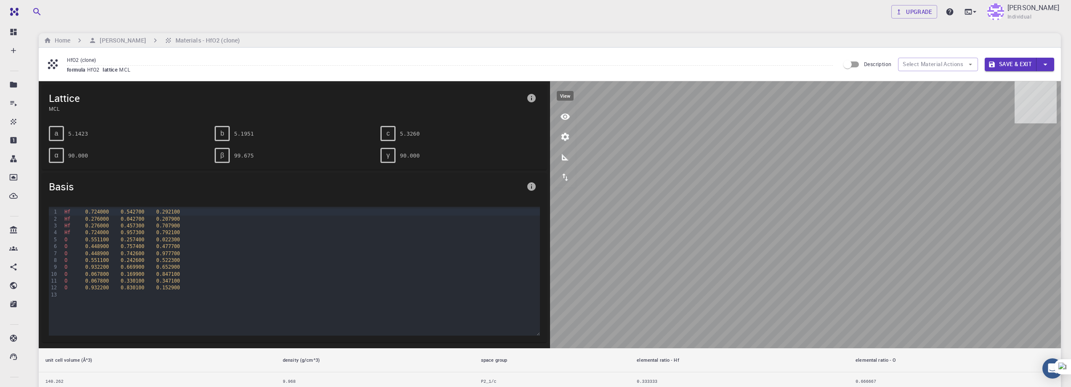
click at [570, 117] on icon "view" at bounding box center [565, 116] width 10 height 10
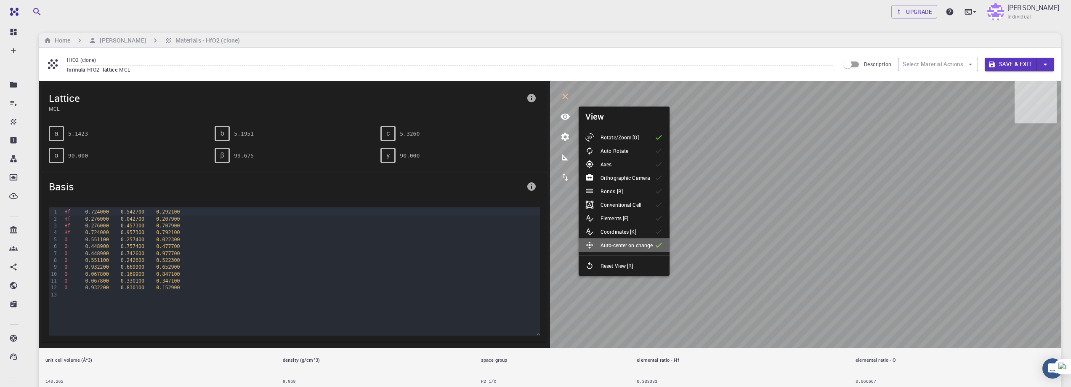
click at [639, 246] on p "Auto-center on change" at bounding box center [626, 245] width 52 height 8
click at [648, 246] on p "Auto-center on change" at bounding box center [626, 245] width 52 height 8
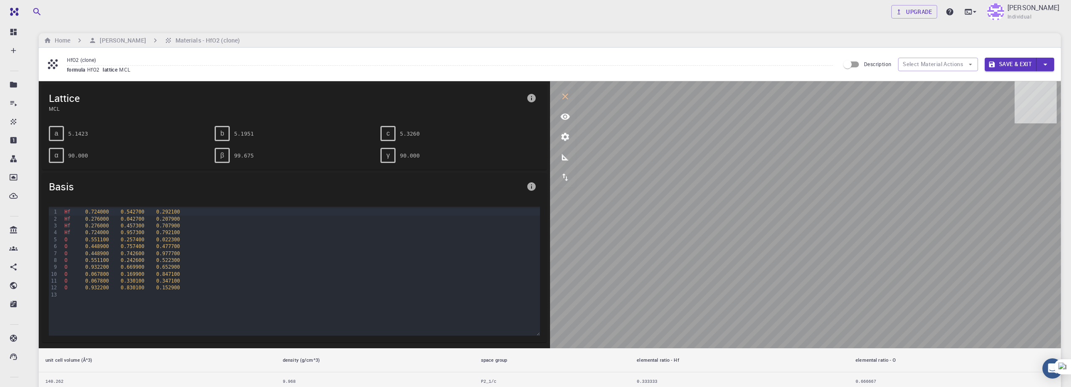
click at [568, 118] on icon "view" at bounding box center [564, 117] width 9 height 6
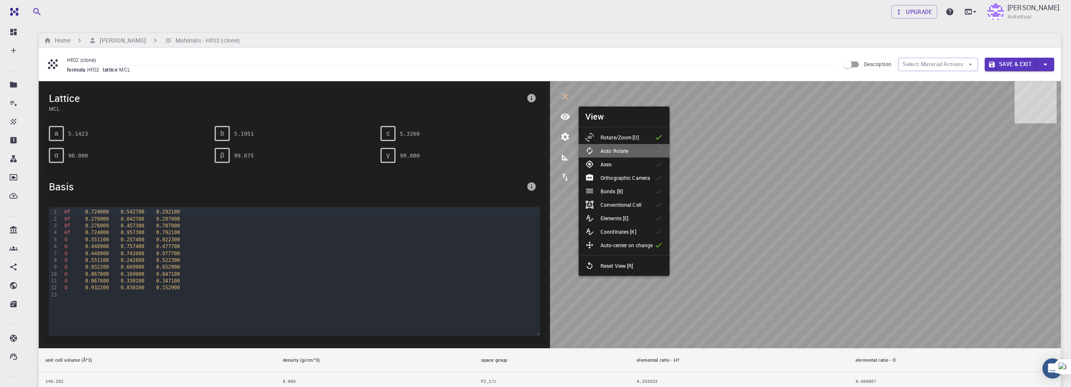
click at [603, 150] on p "Auto Rotate" at bounding box center [614, 151] width 28 height 8
click at [620, 152] on p "Auto Rotate" at bounding box center [614, 151] width 28 height 8
click at [619, 162] on li "Axes" at bounding box center [623, 163] width 91 height 13
click at [620, 164] on li "Axes" at bounding box center [623, 163] width 91 height 13
click at [618, 179] on p "Orthographic Camera" at bounding box center [625, 178] width 50 height 8
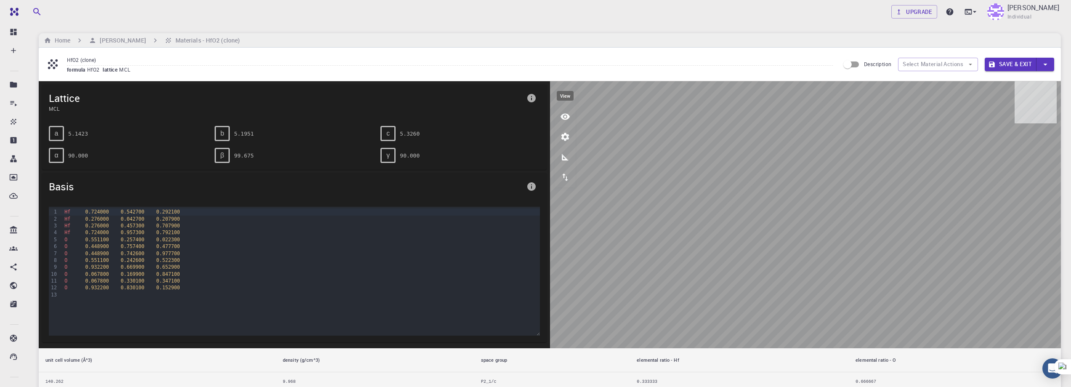
click at [568, 115] on icon "view" at bounding box center [565, 116] width 10 height 10
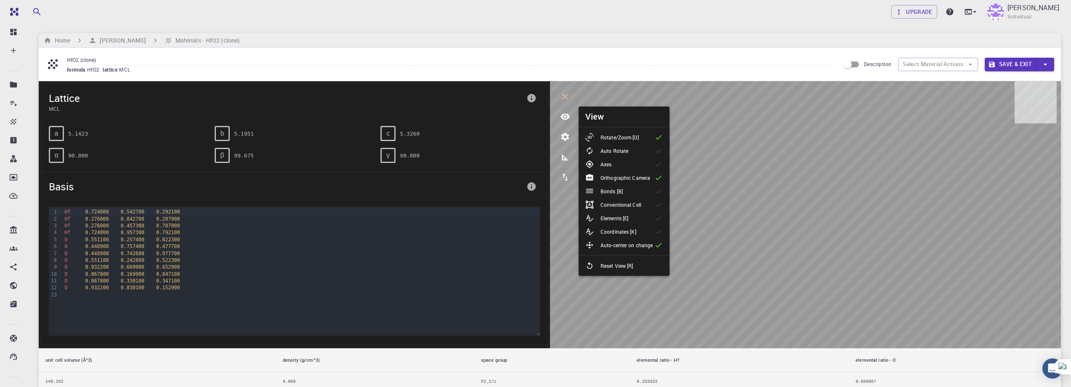
click at [608, 189] on p "Bonds [B]" at bounding box center [611, 191] width 22 height 8
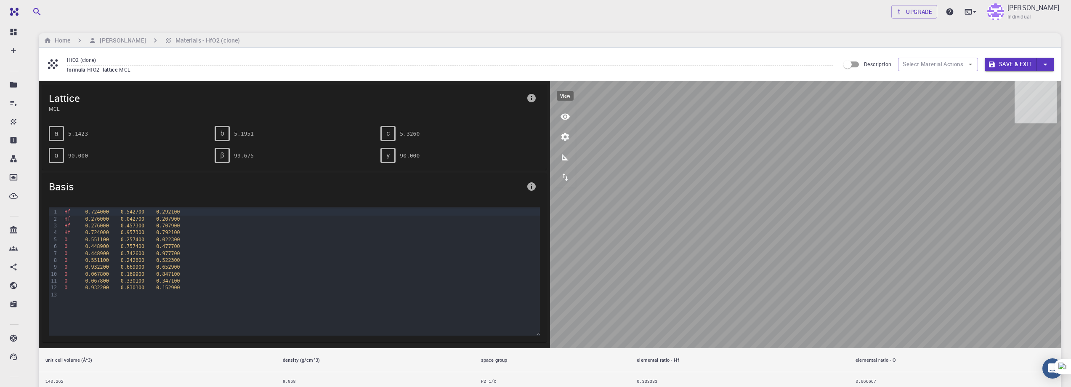
click at [564, 119] on icon "view" at bounding box center [564, 117] width 9 height 6
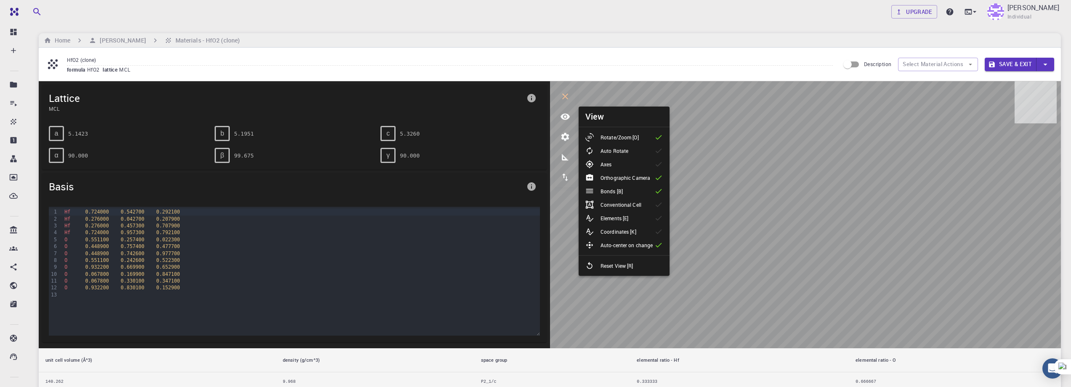
click at [615, 203] on p "Conventional Cell" at bounding box center [620, 205] width 41 height 8
click at [650, 209] on li "Conventional Cell" at bounding box center [623, 204] width 91 height 13
click at [645, 218] on li "Elements [E]" at bounding box center [623, 217] width 91 height 13
click at [644, 219] on li "Elements [E]" at bounding box center [623, 217] width 91 height 13
click at [634, 233] on p "Coordinates [K]" at bounding box center [618, 232] width 36 height 8
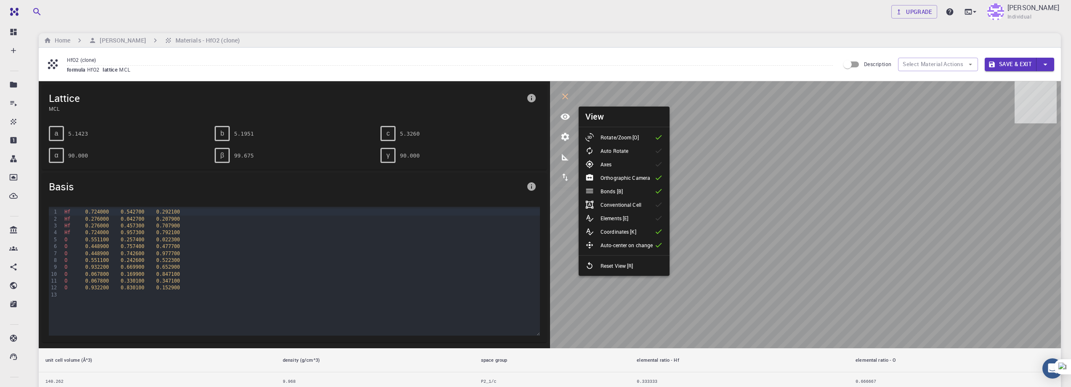
click at [654, 233] on icon at bounding box center [658, 231] width 8 height 8
click at [564, 157] on icon "measurements" at bounding box center [565, 157] width 7 height 7
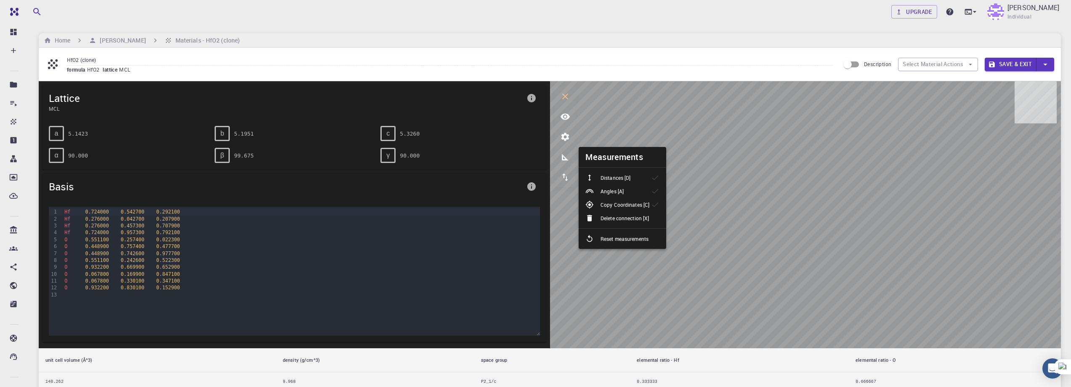
click at [620, 181] on p "Distances [D]" at bounding box center [615, 178] width 30 height 8
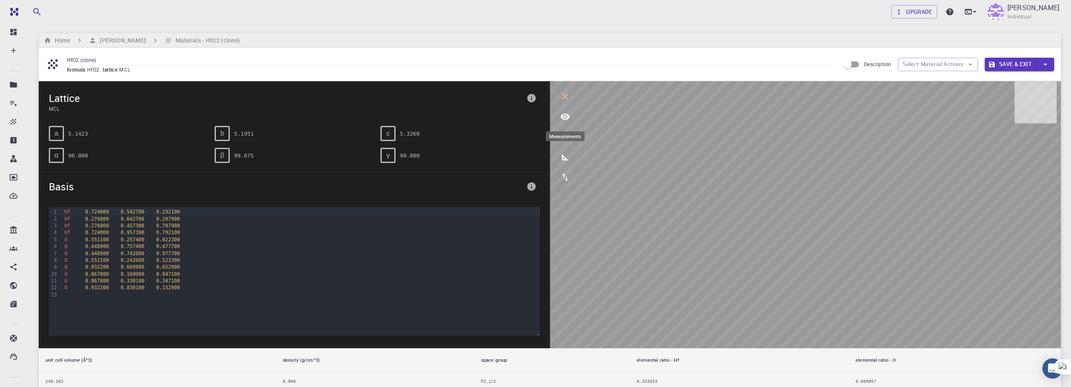
click at [562, 162] on icon "measurements" at bounding box center [565, 157] width 10 height 10
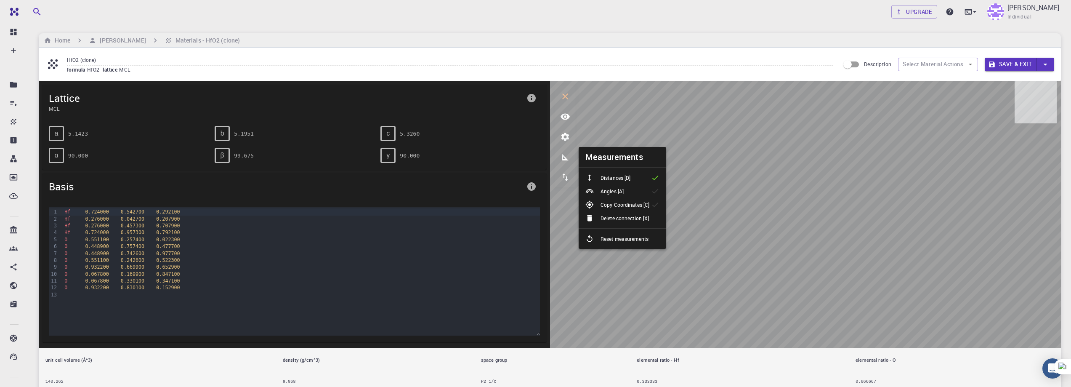
click at [607, 192] on p "Angles [A]" at bounding box center [611, 191] width 23 height 8
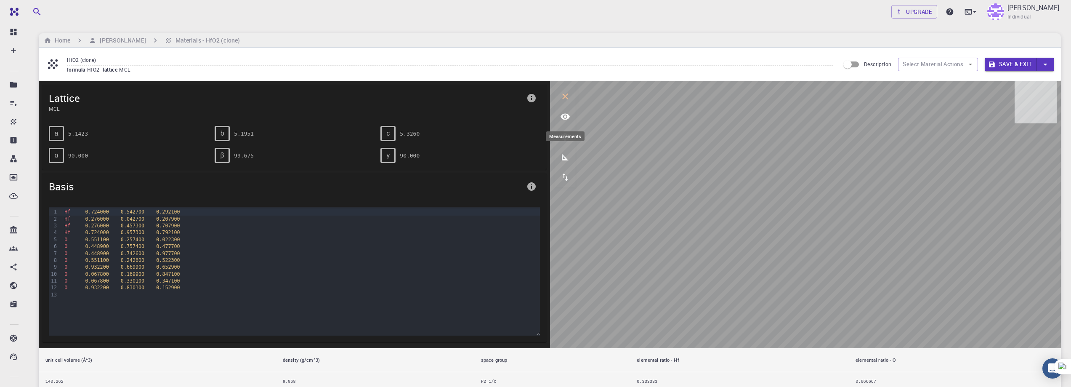
click at [565, 162] on icon "measurements" at bounding box center [565, 157] width 10 height 10
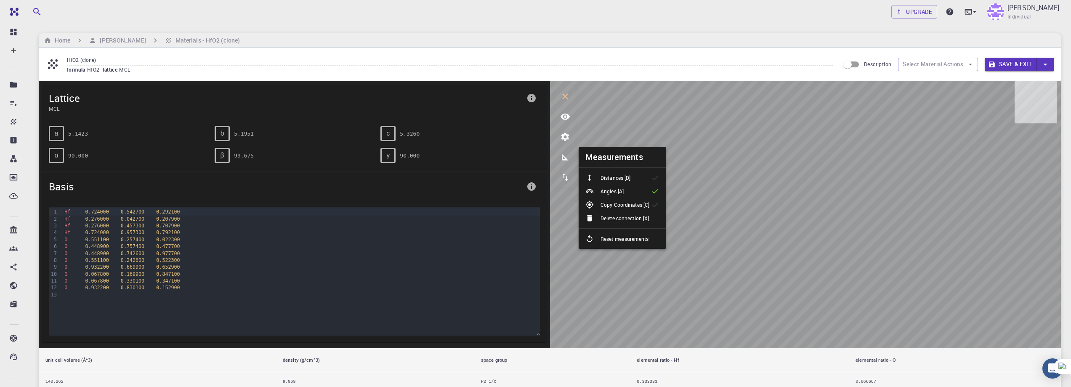
click at [610, 198] on li "Copy Coordinates [C]" at bounding box center [622, 204] width 88 height 13
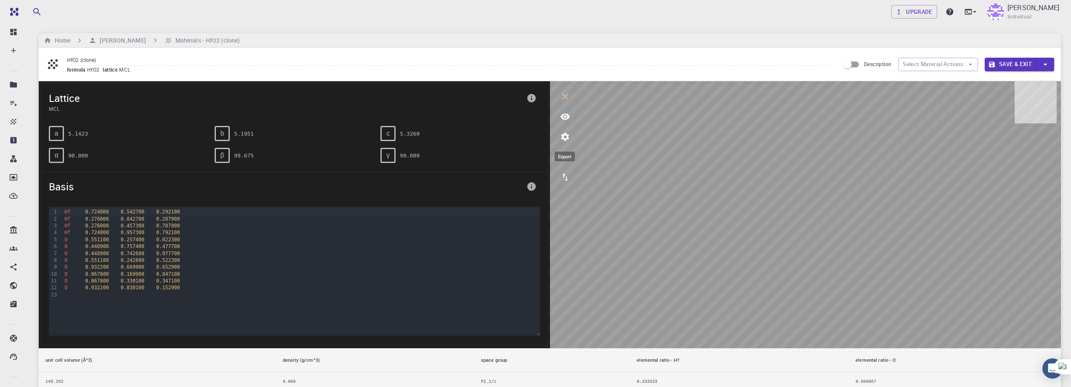
click at [565, 172] on icon "export" at bounding box center [565, 177] width 10 height 10
click at [59, 134] on div "a" at bounding box center [56, 133] width 15 height 15
click at [193, 225] on div "Hf 0.276000 0.457300 0.707900" at bounding box center [300, 225] width 477 height 7
click at [134, 227] on div "Hf 0.276000 0.457300 0.707900" at bounding box center [300, 225] width 477 height 7
drag, startPoint x: 109, startPoint y: 224, endPoint x: 142, endPoint y: 223, distance: 33.3
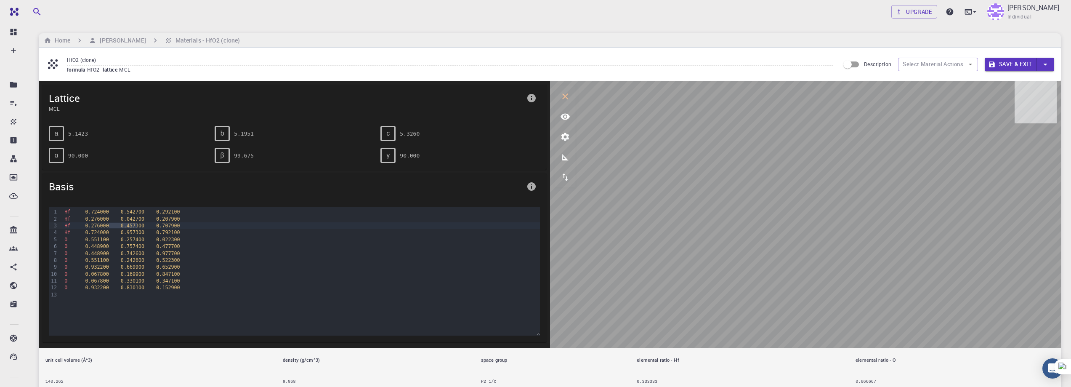
click at [142, 223] on div "Hf 0.276000 0.457300 0.707900" at bounding box center [300, 225] width 477 height 7
click at [209, 233] on div "Hf 0.724000 0.957300 0.792100" at bounding box center [300, 232] width 477 height 7
drag, startPoint x: 160, startPoint y: 241, endPoint x: 125, endPoint y: 237, distance: 35.2
click at [121, 238] on div "O 0.551100 0.257400 0.022300" at bounding box center [300, 239] width 477 height 7
click at [154, 236] on div "O 0.551100 0.257400 0.022300" at bounding box center [300, 239] width 477 height 7
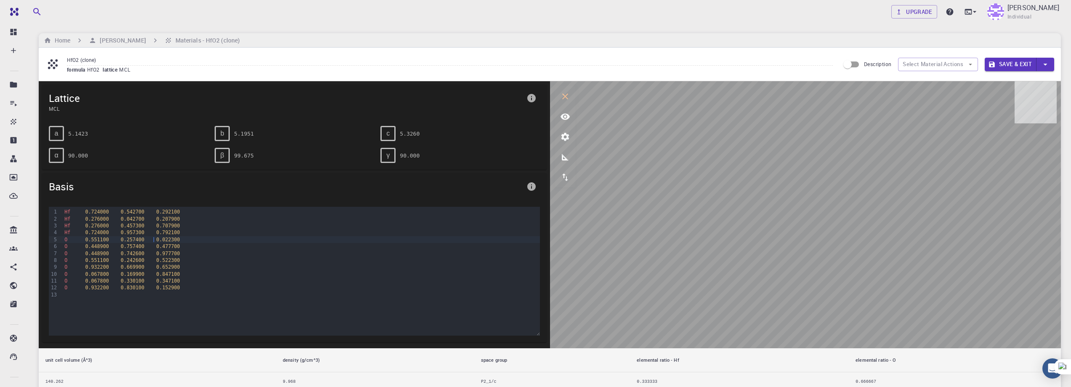
click at [159, 229] on div "Hf 0.724000 0.957300 0.792100" at bounding box center [300, 232] width 477 height 7
click at [159, 231] on span "0.792100" at bounding box center [168, 232] width 24 height 6
click at [169, 232] on div "Hf 0.724000 0.957300 0.792100" at bounding box center [300, 232] width 477 height 7
click at [974, 60] on button "Select Material Actions" at bounding box center [938, 64] width 80 height 13
click at [973, 58] on button "Select Material Actions" at bounding box center [938, 64] width 80 height 13
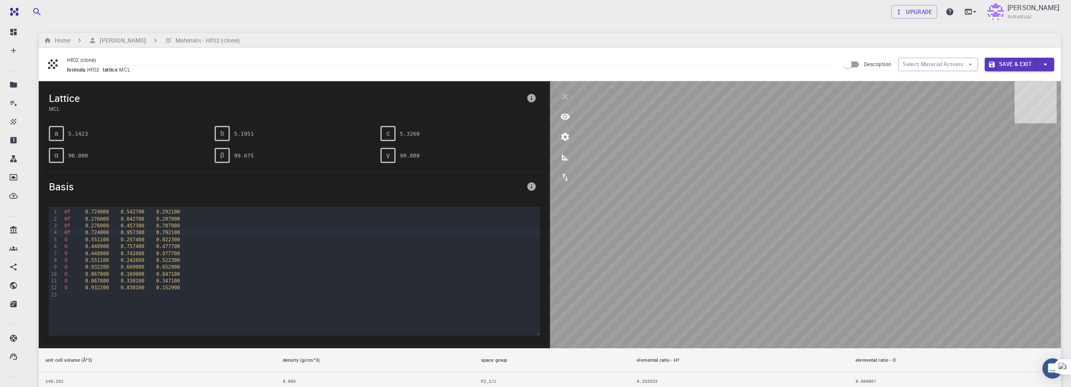
click at [514, 263] on div "O 0.551100 0.242600 0.522300" at bounding box center [300, 260] width 477 height 7
click at [507, 290] on div "O 0.932200 0.830100 0.152900" at bounding box center [300, 287] width 477 height 7
click at [100, 240] on span "0.551100" at bounding box center [97, 239] width 24 height 6
